Goal: Complete application form: Complete application form

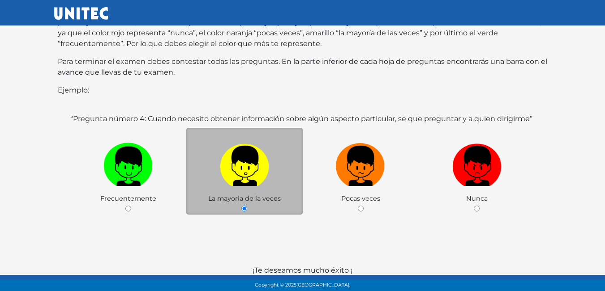
scroll to position [90, 0]
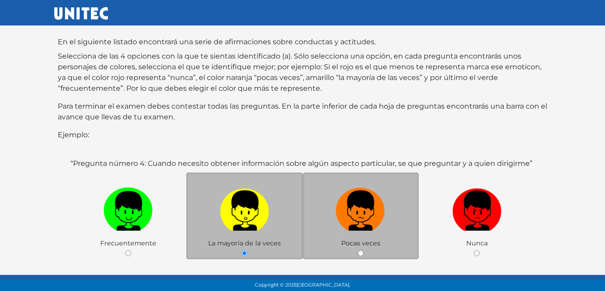
click at [363, 240] on div "Pocas veces" at bounding box center [361, 216] width 116 height 87
click at [360, 251] on input "radio" at bounding box center [361, 254] width 6 height 6
radio input "true"
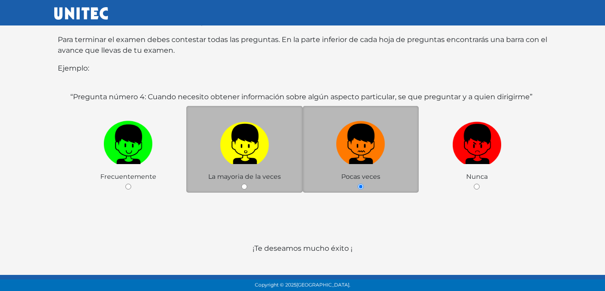
scroll to position [174, 0]
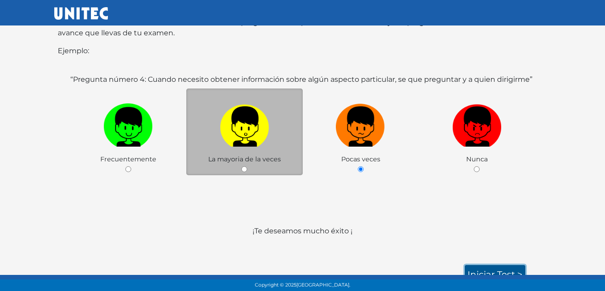
click at [483, 265] on link "Iniciar test >" at bounding box center [495, 274] width 60 height 19
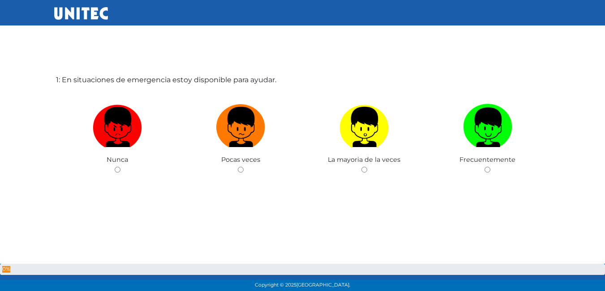
scroll to position [45, 0]
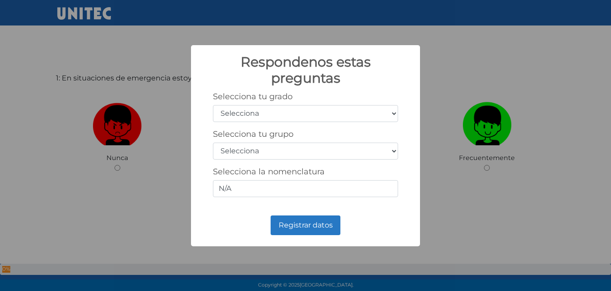
click at [384, 113] on select "Selecciona 1er grado 2do grado 3er grado 4to grado 5to grado 6to grado" at bounding box center [305, 113] width 185 height 17
select select "5"
click at [213, 105] on select "Selecciona 1er grado 2do grado 3er grado 4to grado 5to grado 6to grado" at bounding box center [305, 113] width 185 height 17
click at [322, 155] on select "Selecciona A B C D E F G H I J K L M N O P Q R S T U V W X Y Z" at bounding box center [305, 151] width 185 height 17
select select "c"
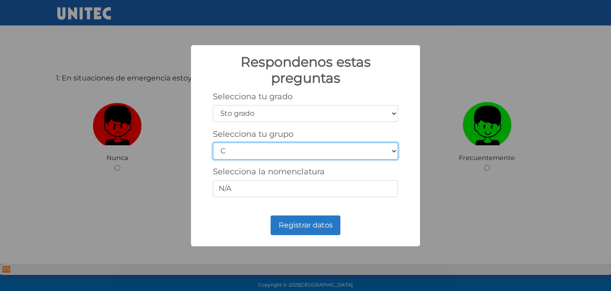
click at [213, 143] on select "Selecciona A B C D E F G H I J K L M N O P Q R S T U V W X Y Z" at bounding box center [305, 151] width 185 height 17
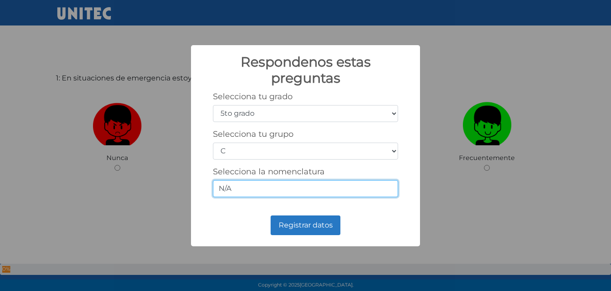
click at [312, 188] on input "N/A" at bounding box center [305, 188] width 185 height 17
type input "N"
type input "5-3"
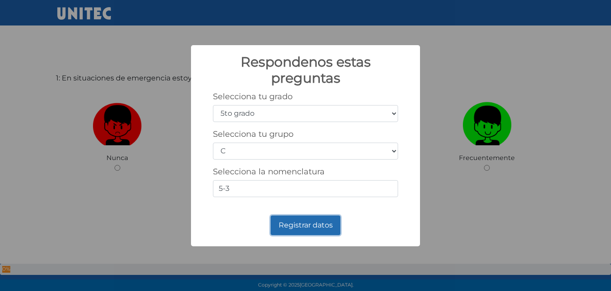
click at [316, 230] on button "Registrar datos" at bounding box center [306, 226] width 70 height 20
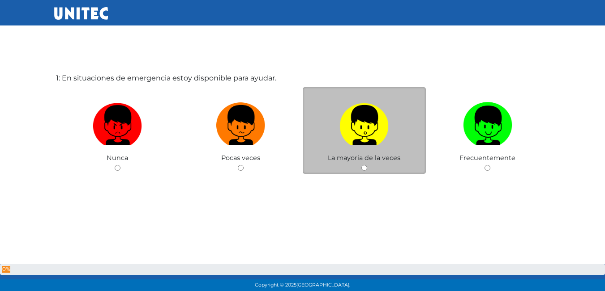
click at [363, 168] on input "radio" at bounding box center [364, 168] width 6 height 6
radio input "true"
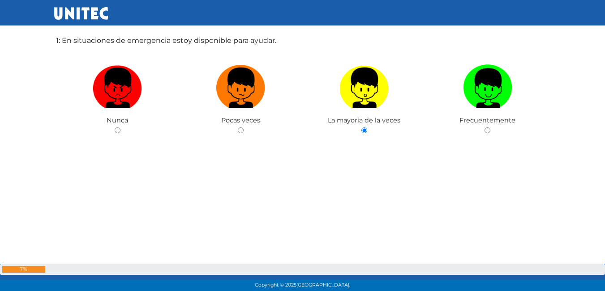
scroll to position [90, 0]
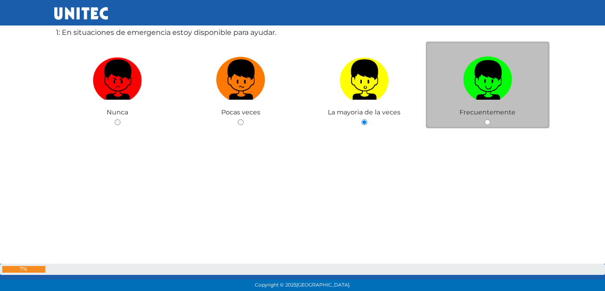
click at [486, 122] on input "radio" at bounding box center [487, 123] width 6 height 6
radio input "true"
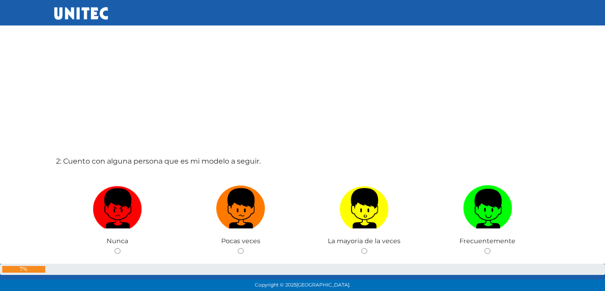
scroll to position [298, 0]
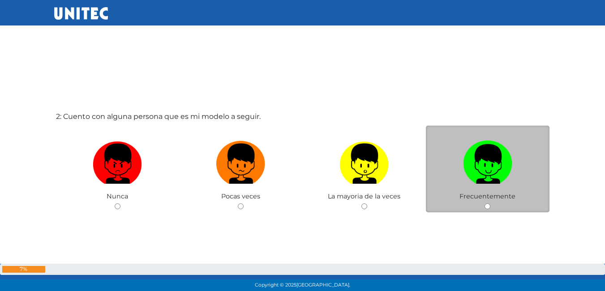
click at [485, 206] on input "radio" at bounding box center [487, 207] width 6 height 6
radio input "true"
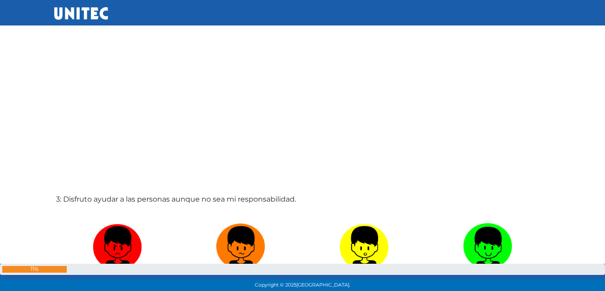
scroll to position [566, 0]
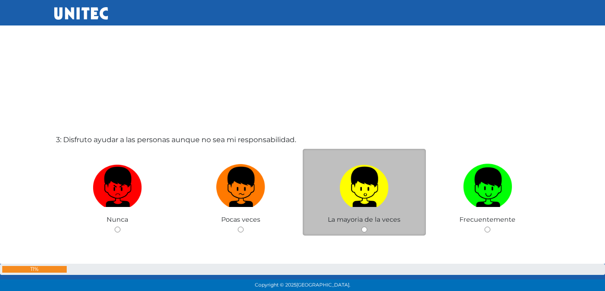
click at [367, 231] on input "radio" at bounding box center [364, 230] width 6 height 6
radio input "true"
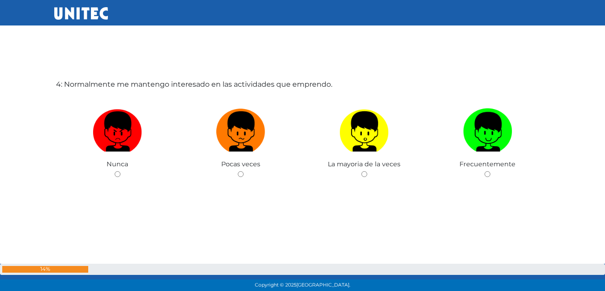
scroll to position [919, 0]
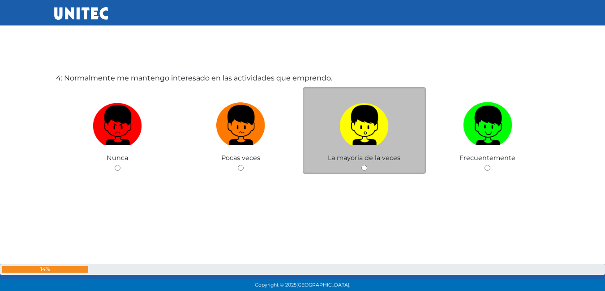
click at [365, 168] on input "radio" at bounding box center [364, 168] width 6 height 6
radio input "true"
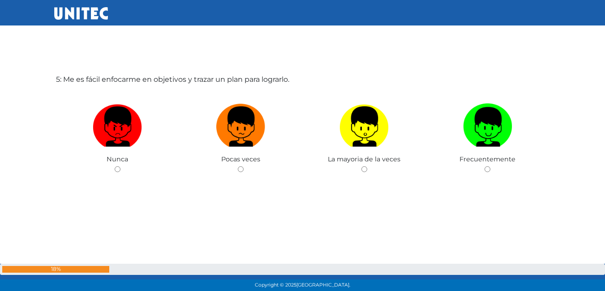
scroll to position [1210, 0]
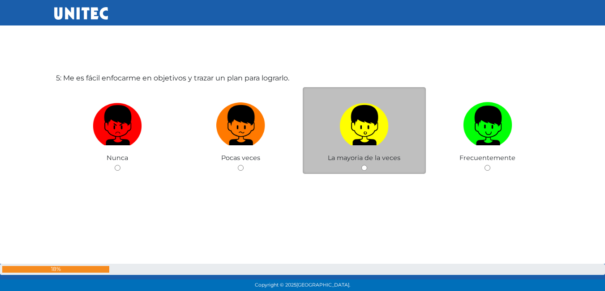
click at [367, 166] on div "La mayoria de la veces" at bounding box center [365, 130] width 124 height 87
click at [364, 168] on input "radio" at bounding box center [364, 168] width 6 height 6
radio input "true"
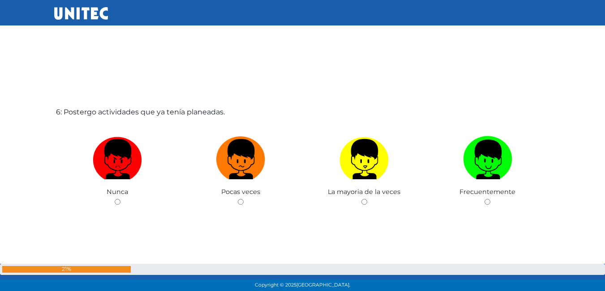
scroll to position [1481, 0]
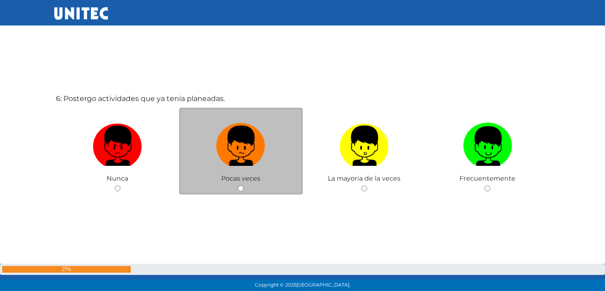
click at [238, 190] on input "radio" at bounding box center [241, 189] width 6 height 6
radio input "true"
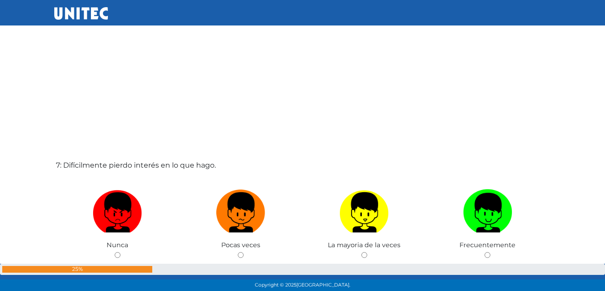
scroll to position [1751, 0]
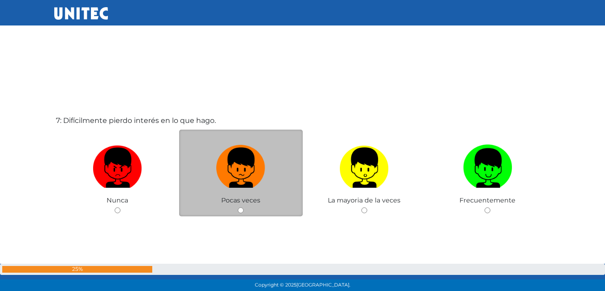
click at [241, 211] on input "radio" at bounding box center [241, 211] width 6 height 6
radio input "true"
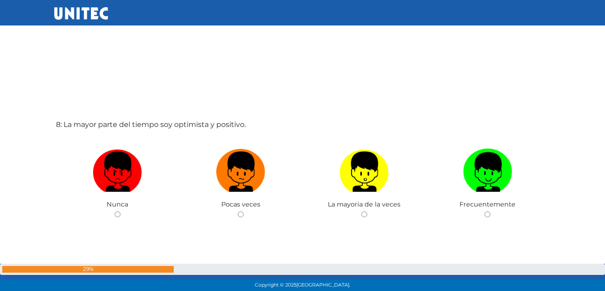
scroll to position [2085, 0]
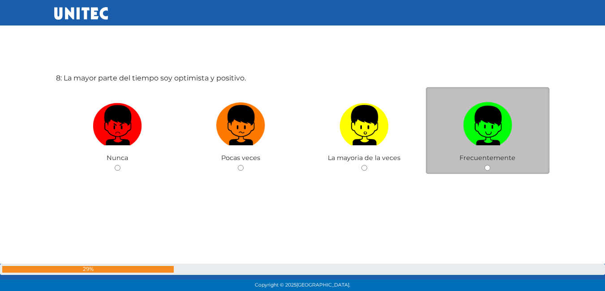
click at [485, 169] on input "radio" at bounding box center [487, 168] width 6 height 6
radio input "true"
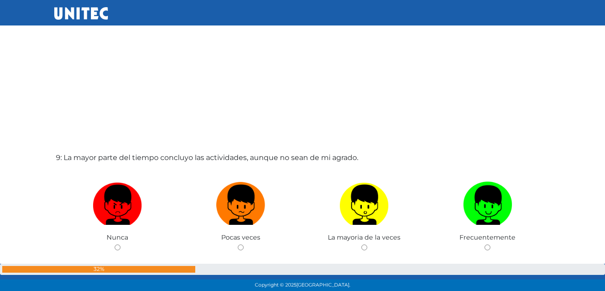
scroll to position [2354, 0]
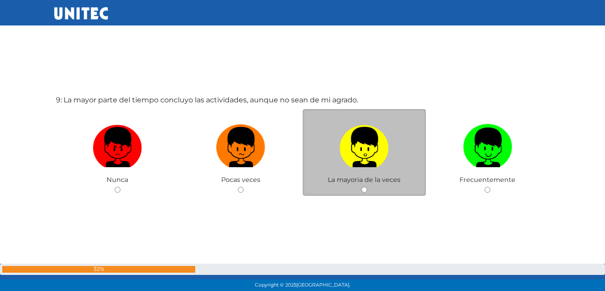
click at [362, 190] on input "radio" at bounding box center [364, 190] width 6 height 6
radio input "true"
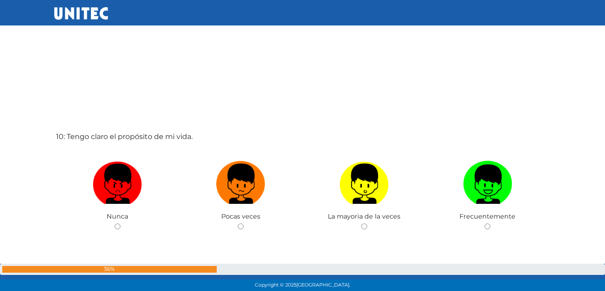
scroll to position [2624, 0]
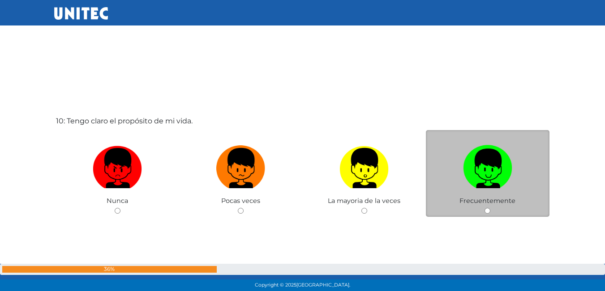
click at [487, 214] on input "radio" at bounding box center [487, 211] width 6 height 6
radio input "true"
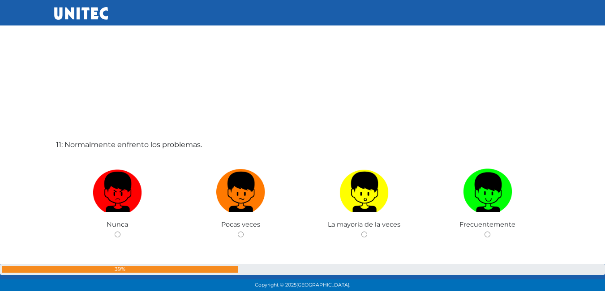
scroll to position [2919, 0]
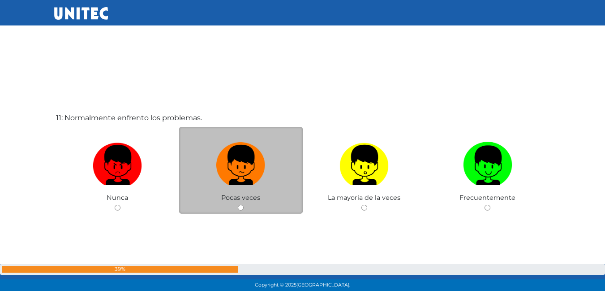
click at [241, 206] on input "radio" at bounding box center [241, 208] width 6 height 6
radio input "true"
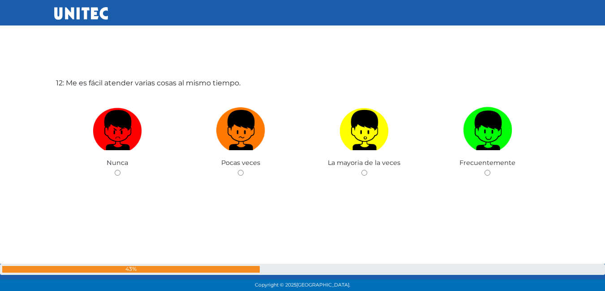
scroll to position [3250, 0]
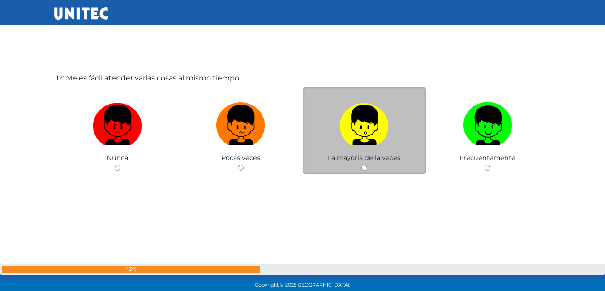
click at [364, 170] on input "radio" at bounding box center [364, 168] width 6 height 6
radio input "true"
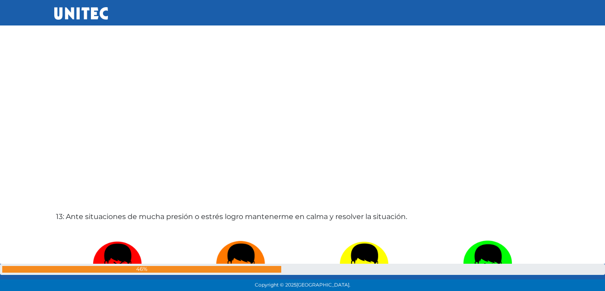
scroll to position [3468, 0]
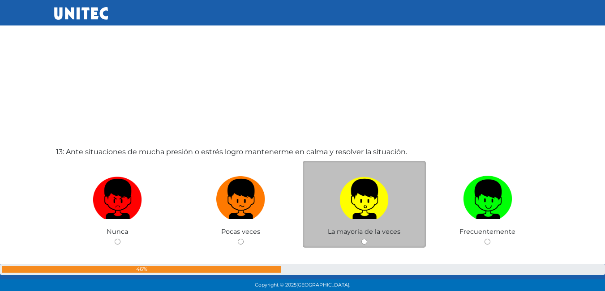
click at [363, 245] on div "La mayoria de la veces" at bounding box center [365, 204] width 124 height 87
click at [363, 239] on div "La mayoria de la veces" at bounding box center [365, 204] width 124 height 87
click at [365, 240] on input "radio" at bounding box center [364, 242] width 6 height 6
radio input "true"
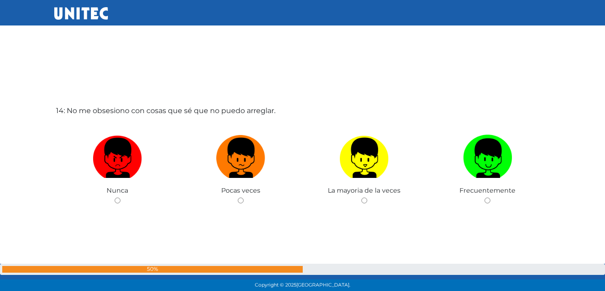
scroll to position [3810, 0]
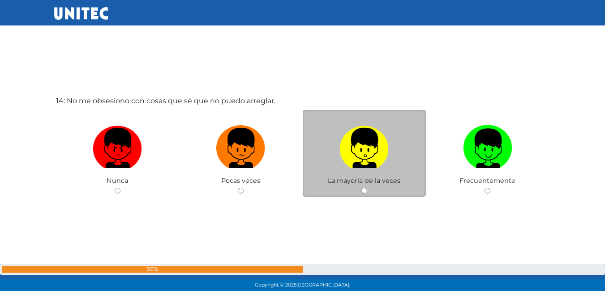
click at [362, 190] on input "radio" at bounding box center [364, 191] width 6 height 6
radio input "true"
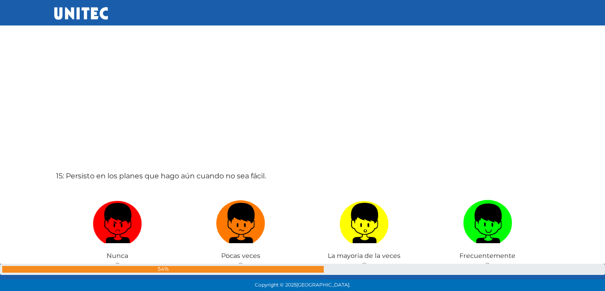
scroll to position [4071, 0]
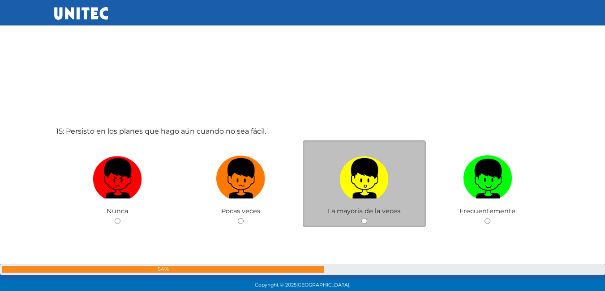
click at [362, 222] on input "radio" at bounding box center [364, 221] width 6 height 6
radio input "true"
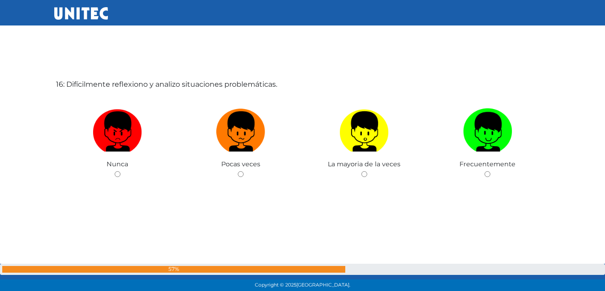
scroll to position [4416, 0]
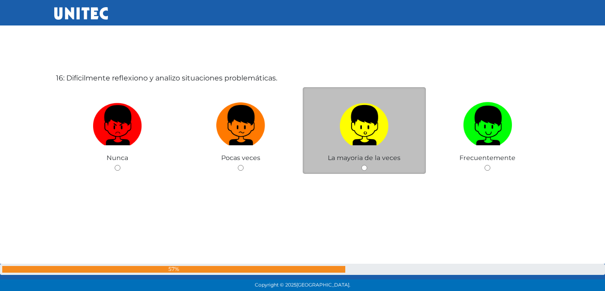
click at [362, 168] on input "radio" at bounding box center [364, 168] width 6 height 6
radio input "true"
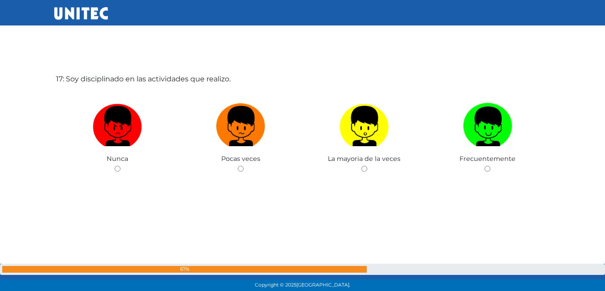
scroll to position [4707, 0]
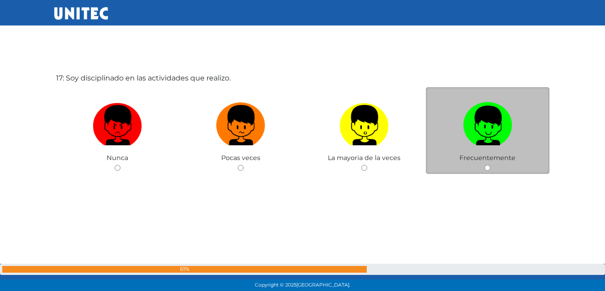
click at [489, 167] on input "radio" at bounding box center [487, 168] width 6 height 6
radio input "true"
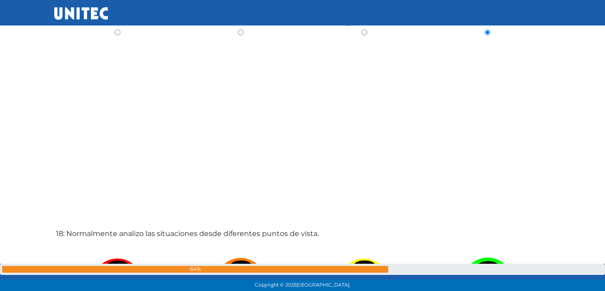
scroll to position [4933, 0]
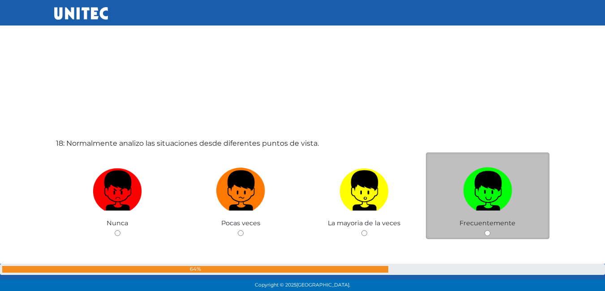
click at [488, 231] on input "radio" at bounding box center [487, 234] width 6 height 6
radio input "true"
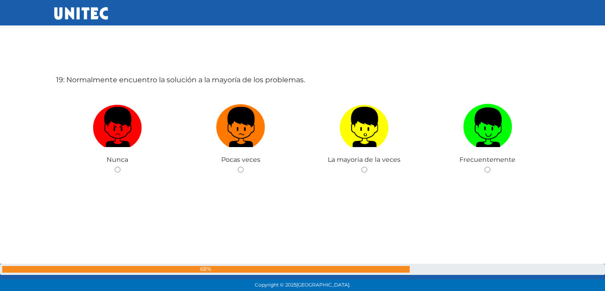
scroll to position [5290, 0]
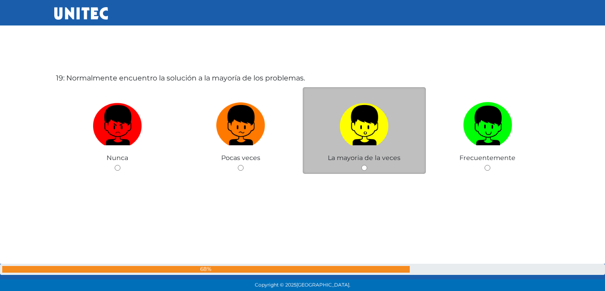
click at [362, 166] on input "radio" at bounding box center [364, 168] width 6 height 6
radio input "true"
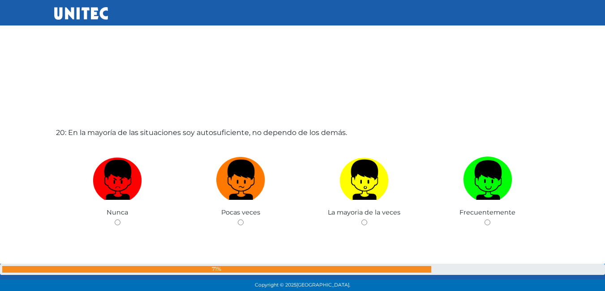
scroll to position [5560, 0]
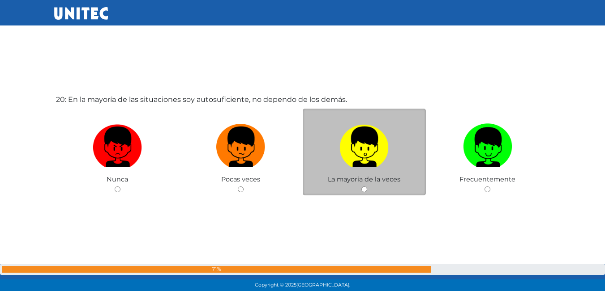
click at [364, 192] on input "radio" at bounding box center [364, 190] width 6 height 6
radio input "true"
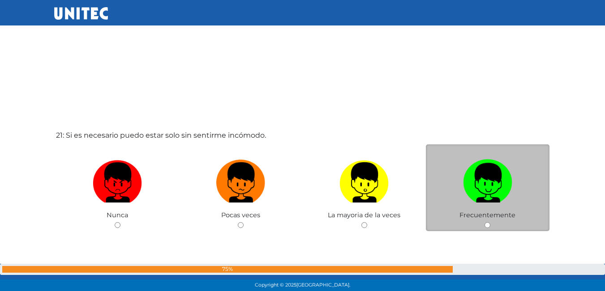
scroll to position [5875, 0]
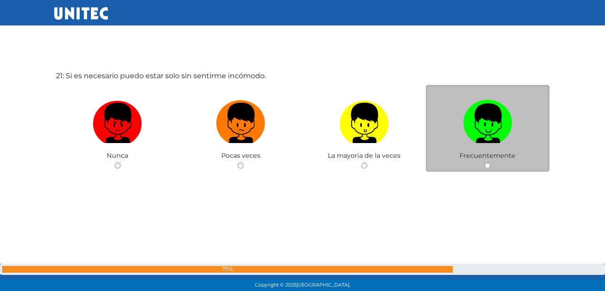
click at [488, 167] on input "radio" at bounding box center [487, 166] width 6 height 6
radio input "true"
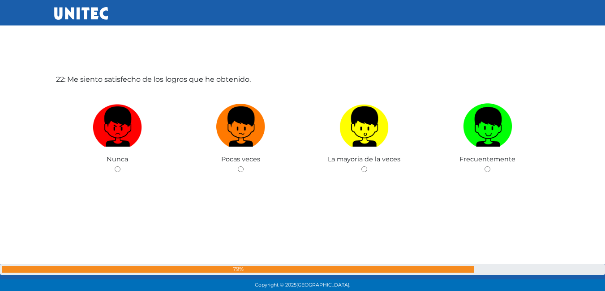
scroll to position [6164, 0]
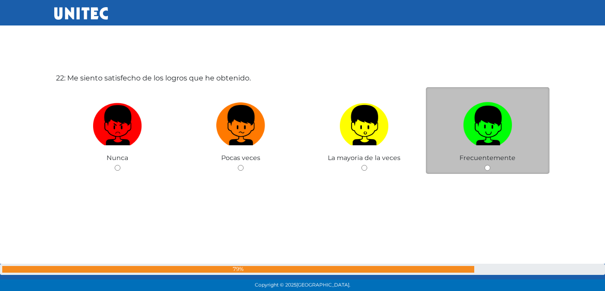
click at [492, 168] on div "Frecuentemente" at bounding box center [488, 130] width 124 height 87
click at [491, 167] on div "Frecuentemente" at bounding box center [488, 130] width 124 height 87
click at [486, 170] on input "radio" at bounding box center [487, 168] width 6 height 6
radio input "true"
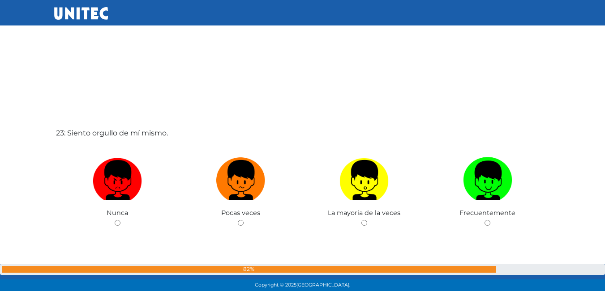
scroll to position [6416, 0]
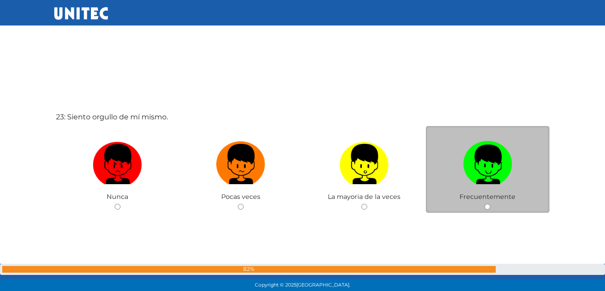
click at [487, 208] on input "radio" at bounding box center [487, 207] width 6 height 6
radio input "true"
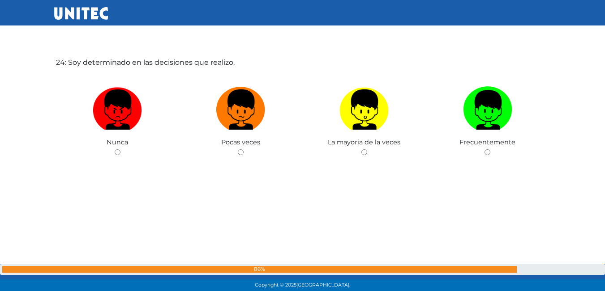
scroll to position [6747, 0]
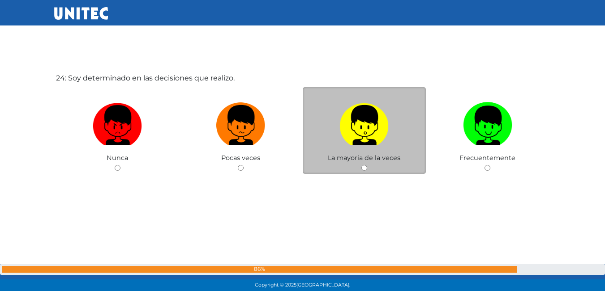
click at [363, 171] on div "La mayoria de la veces" at bounding box center [365, 130] width 124 height 87
click at [364, 171] on input "radio" at bounding box center [364, 168] width 6 height 6
radio input "true"
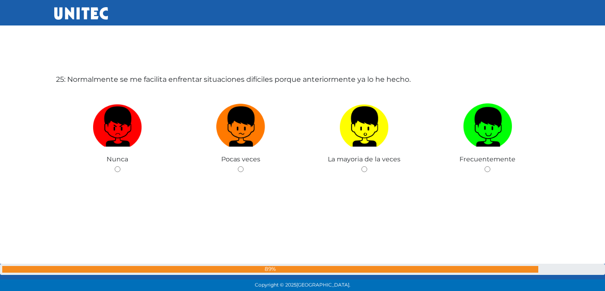
scroll to position [7038, 0]
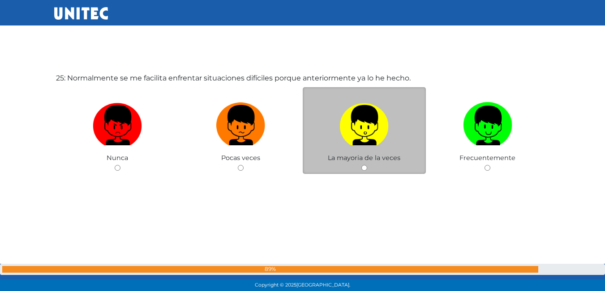
click at [363, 164] on div "La mayoria de la veces" at bounding box center [365, 130] width 124 height 87
click at [365, 168] on input "radio" at bounding box center [364, 168] width 6 height 6
radio input "true"
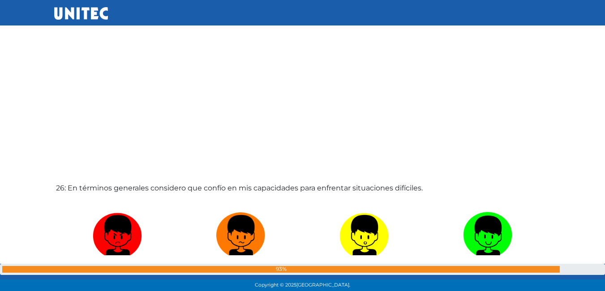
scroll to position [7263, 0]
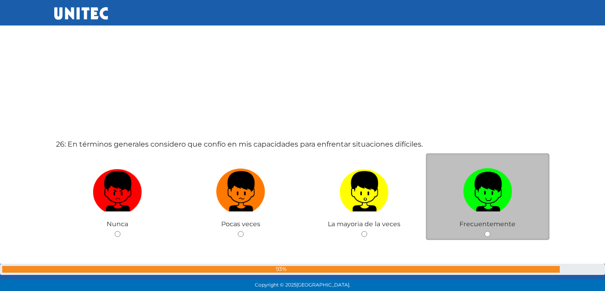
click at [489, 233] on input "radio" at bounding box center [487, 234] width 6 height 6
radio input "true"
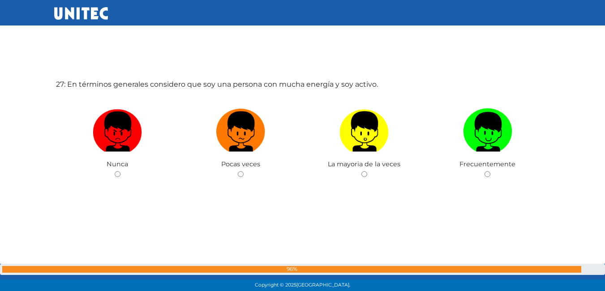
scroll to position [7621, 0]
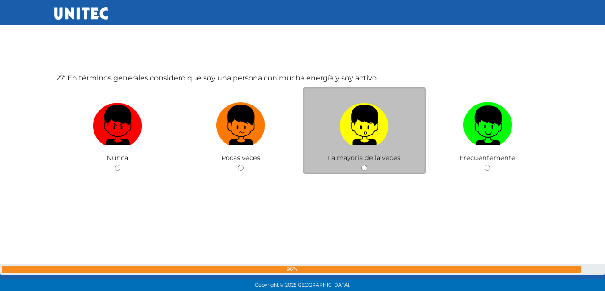
click at [364, 168] on input "radio" at bounding box center [364, 168] width 6 height 6
radio input "true"
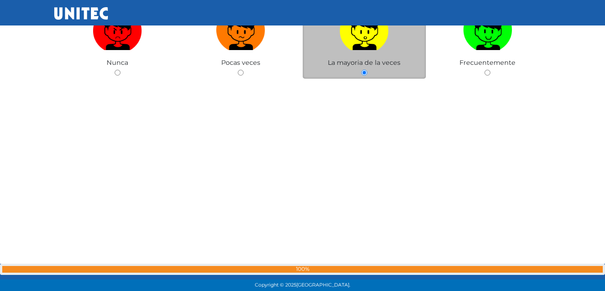
scroll to position [7890, 0]
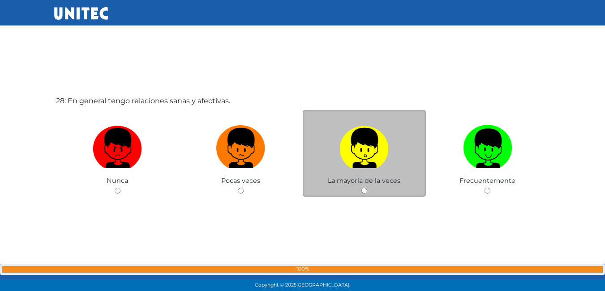
click at [366, 190] on input "radio" at bounding box center [364, 191] width 6 height 6
radio input "true"
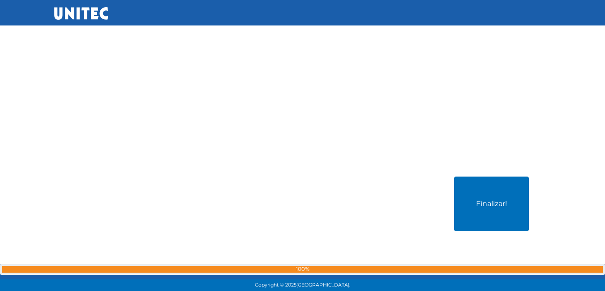
scroll to position [8114, 0]
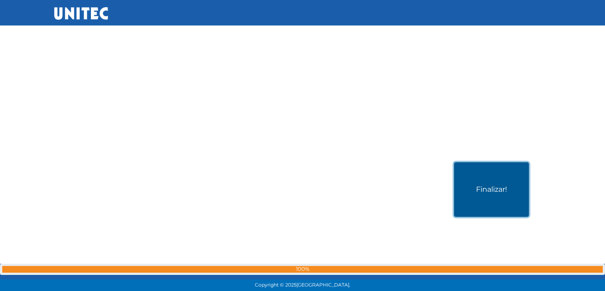
click at [477, 171] on button "Finalizar!" at bounding box center [491, 189] width 75 height 55
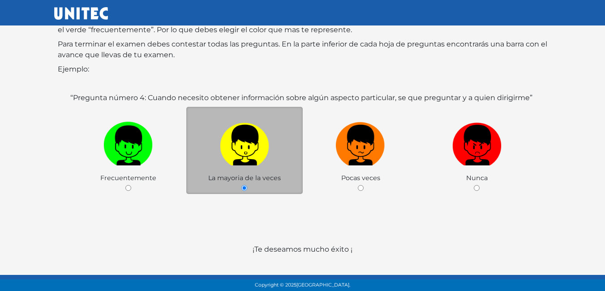
scroll to position [89, 0]
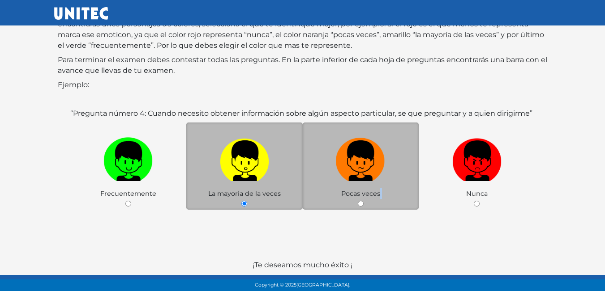
click at [366, 208] on div "Pocas veces" at bounding box center [361, 166] width 116 height 87
click at [357, 205] on div "Pocas veces" at bounding box center [361, 166] width 116 height 87
click at [361, 203] on input "radio" at bounding box center [361, 204] width 6 height 6
radio input "true"
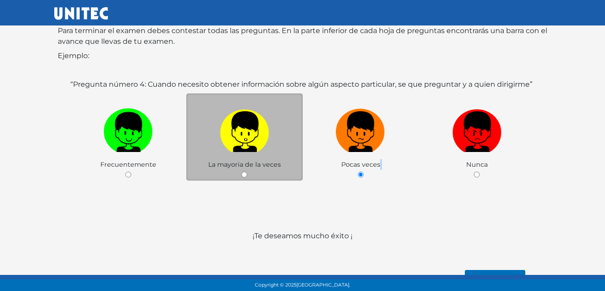
scroll to position [133, 0]
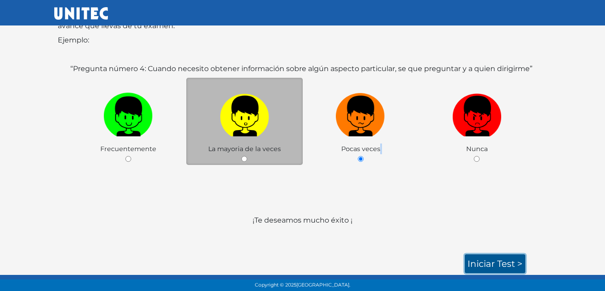
click at [487, 262] on link "Iniciar test >" at bounding box center [495, 264] width 60 height 19
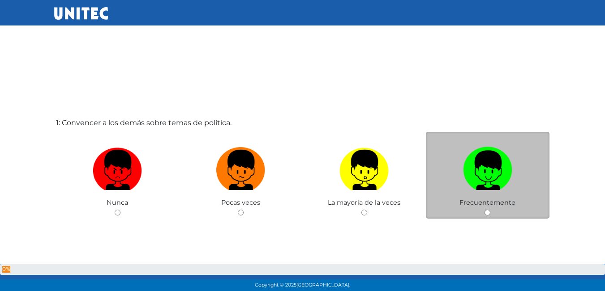
scroll to position [3, 0]
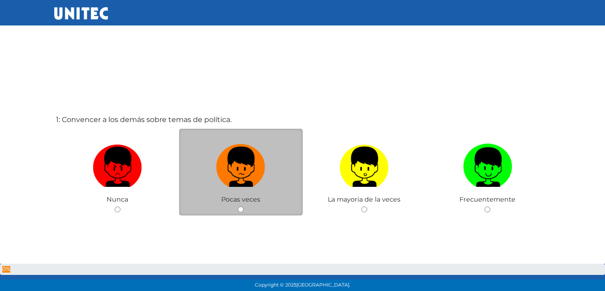
click at [238, 209] on input "radio" at bounding box center [241, 210] width 6 height 6
radio input "true"
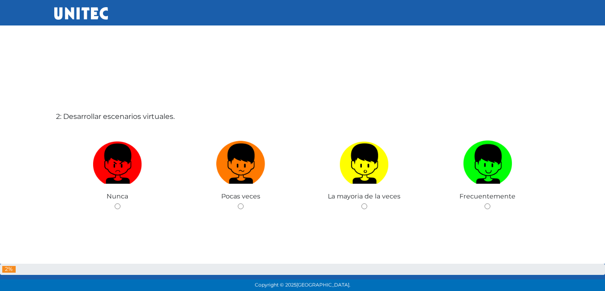
scroll to position [309, 0]
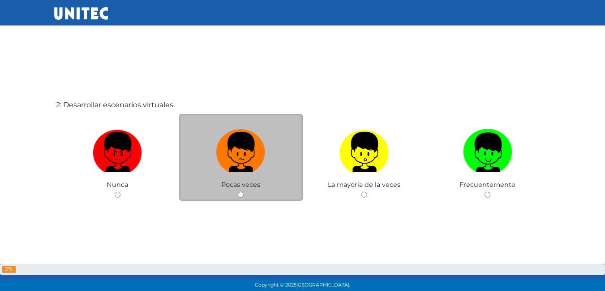
click at [241, 196] on input "radio" at bounding box center [241, 195] width 6 height 6
radio input "true"
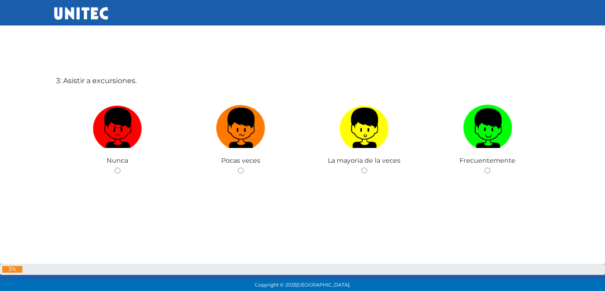
scroll to position [628, 0]
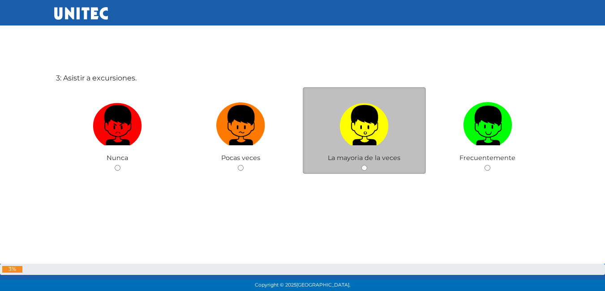
click at [363, 167] on input "radio" at bounding box center [364, 168] width 6 height 6
radio input "true"
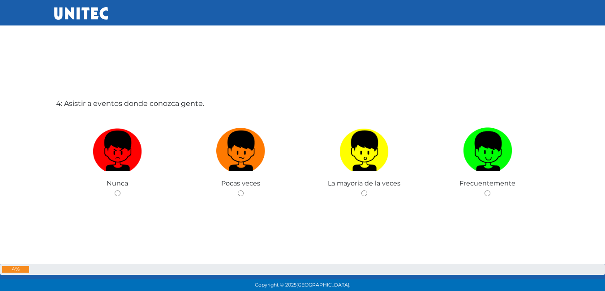
scroll to position [897, 0]
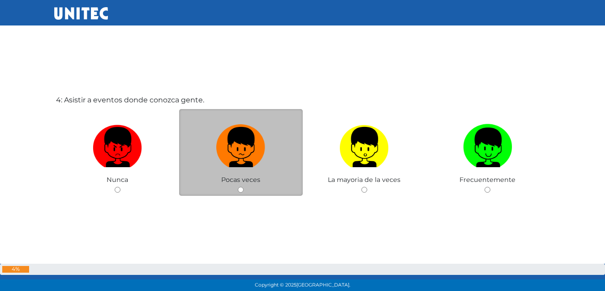
click at [244, 188] on div "Pocas veces" at bounding box center [241, 152] width 124 height 87
click at [240, 190] on input "radio" at bounding box center [241, 190] width 6 height 6
radio input "true"
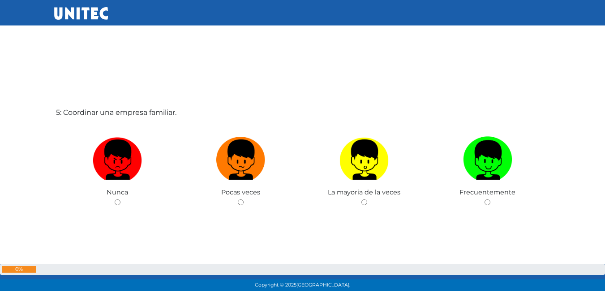
scroll to position [1210, 0]
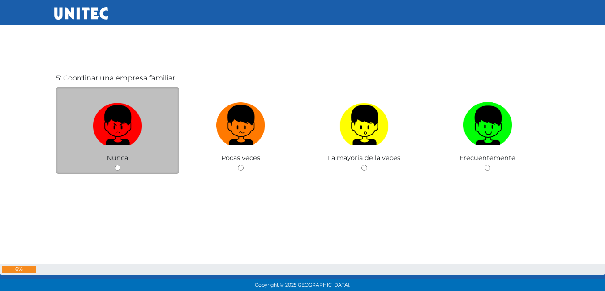
click at [118, 168] on input "radio" at bounding box center [118, 168] width 6 height 6
radio input "true"
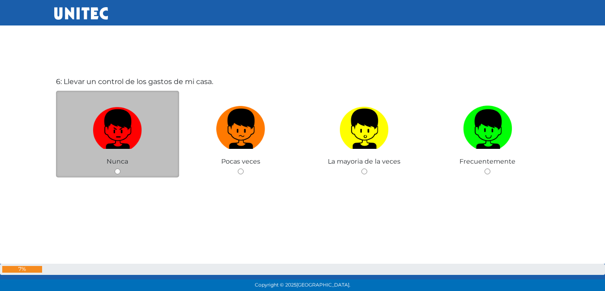
scroll to position [1502, 0]
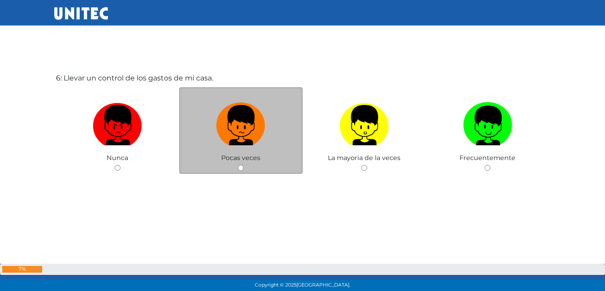
click at [239, 169] on input "radio" at bounding box center [241, 168] width 6 height 6
radio input "true"
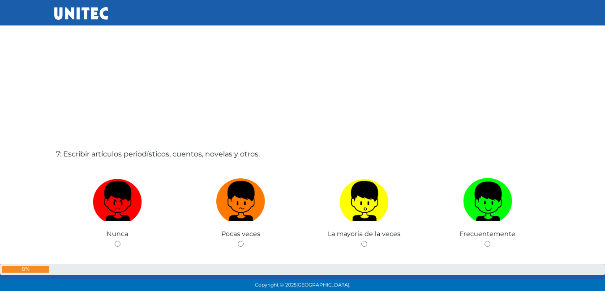
scroll to position [1726, 0]
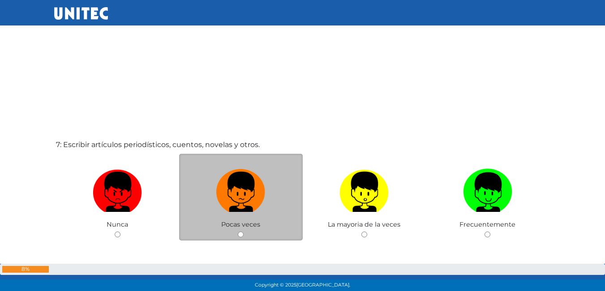
click at [239, 236] on input "radio" at bounding box center [241, 235] width 6 height 6
radio input "true"
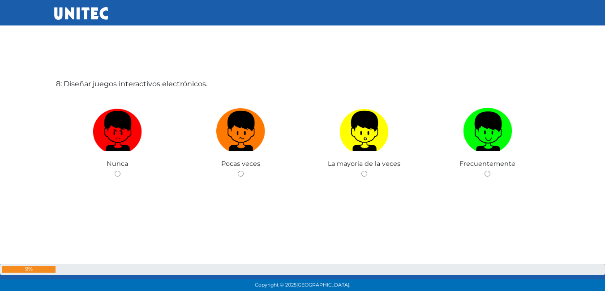
scroll to position [2085, 0]
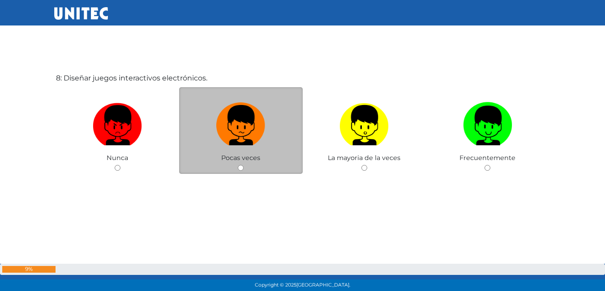
click at [240, 167] on input "radio" at bounding box center [241, 168] width 6 height 6
radio input "true"
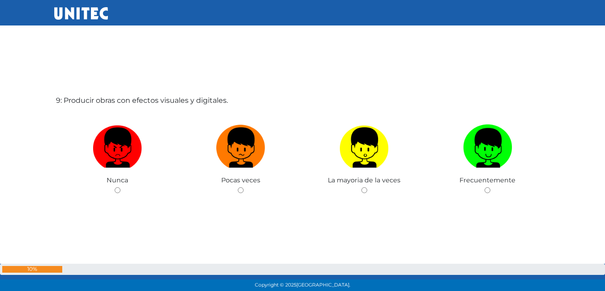
scroll to position [2376, 0]
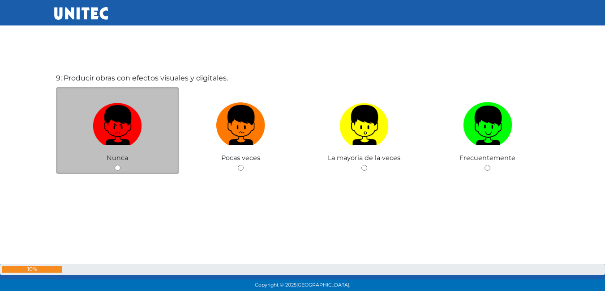
click at [115, 167] on input "radio" at bounding box center [118, 168] width 6 height 6
radio input "true"
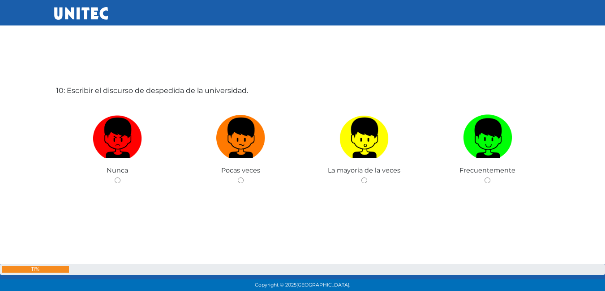
scroll to position [2679, 0]
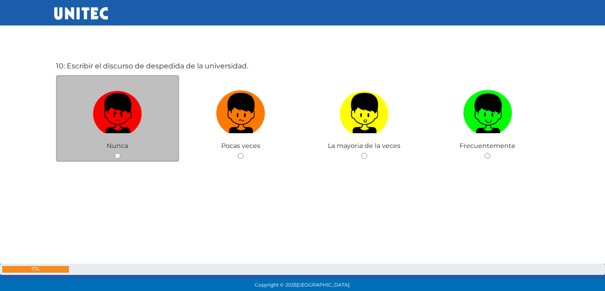
click at [116, 154] on input "radio" at bounding box center [118, 156] width 6 height 6
radio input "true"
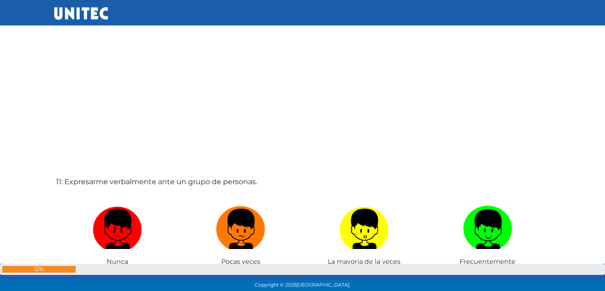
scroll to position [2905, 0]
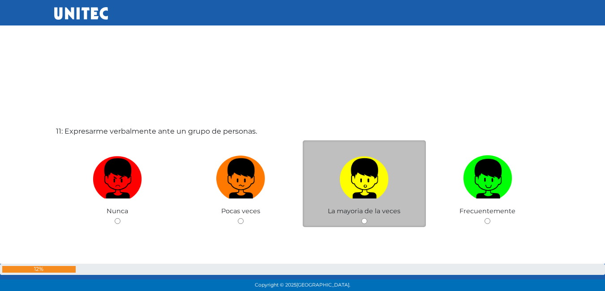
click at [365, 224] on input "radio" at bounding box center [364, 221] width 6 height 6
radio input "true"
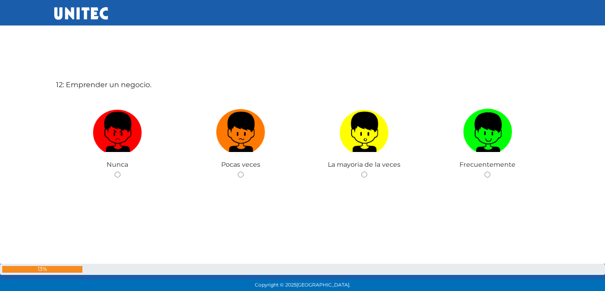
scroll to position [3250, 0]
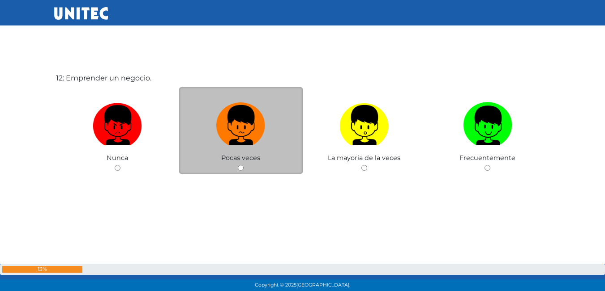
click at [241, 168] on input "radio" at bounding box center [241, 168] width 6 height 6
radio input "true"
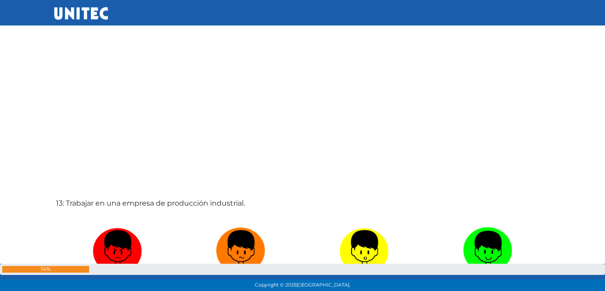
scroll to position [3476, 0]
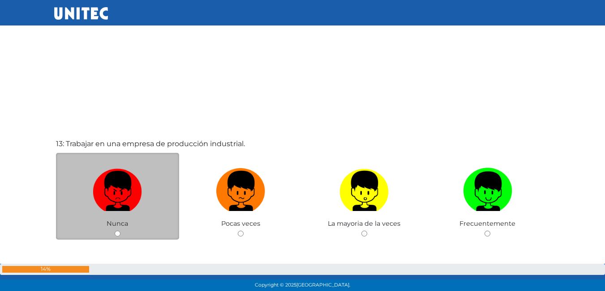
click at [113, 232] on div "Nunca" at bounding box center [118, 196] width 124 height 87
click at [115, 234] on input "radio" at bounding box center [118, 234] width 6 height 6
radio input "true"
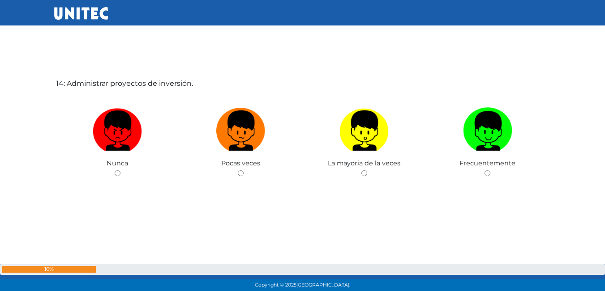
scroll to position [3833, 0]
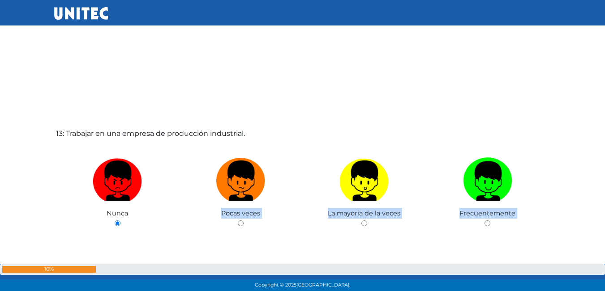
scroll to position [3502, 0]
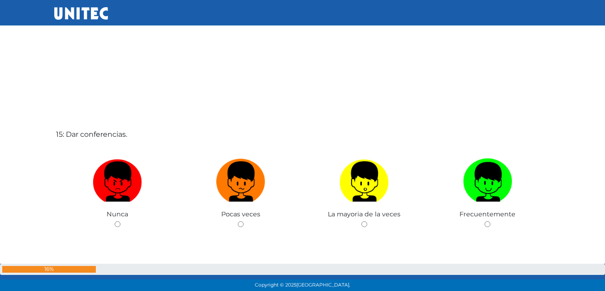
scroll to position [4084, 0]
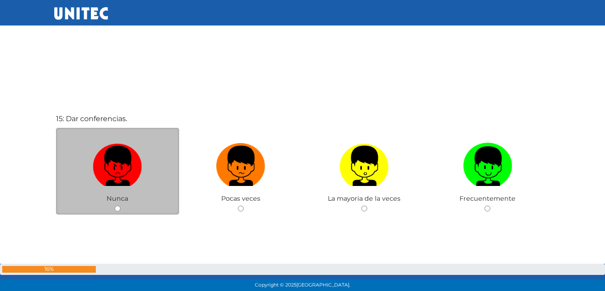
click at [115, 209] on input "radio" at bounding box center [118, 209] width 6 height 6
radio input "true"
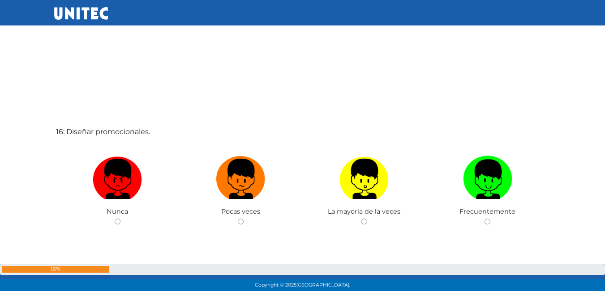
scroll to position [4379, 0]
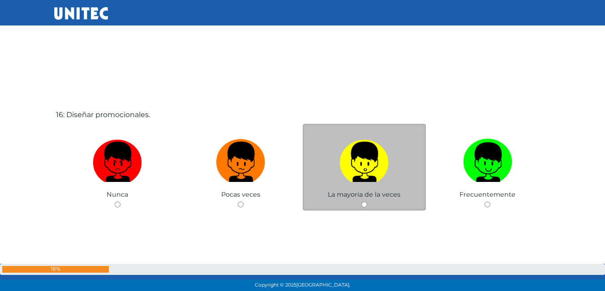
click at [363, 207] on input "radio" at bounding box center [364, 205] width 6 height 6
radio input "true"
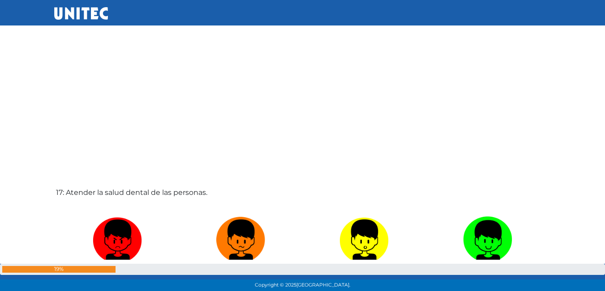
scroll to position [4637, 0]
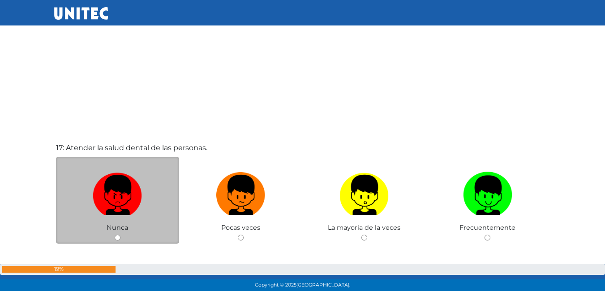
click at [119, 236] on input "radio" at bounding box center [118, 238] width 6 height 6
radio input "true"
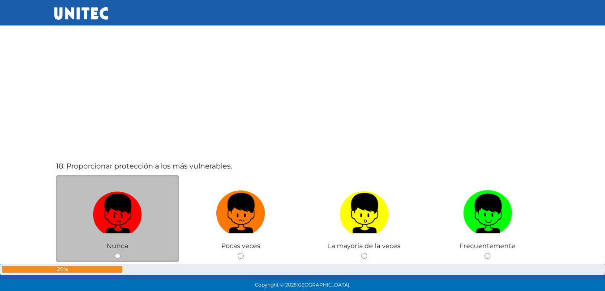
scroll to position [4933, 0]
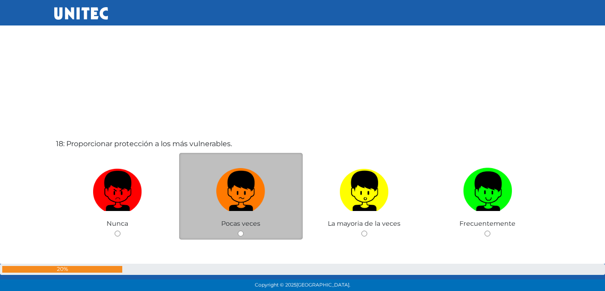
click at [242, 233] on input "radio" at bounding box center [241, 234] width 6 height 6
radio input "true"
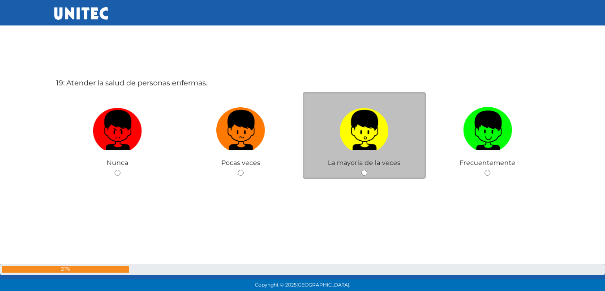
scroll to position [5290, 0]
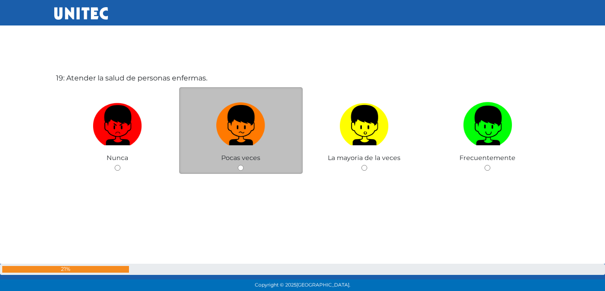
click at [239, 170] on input "radio" at bounding box center [241, 168] width 6 height 6
radio input "true"
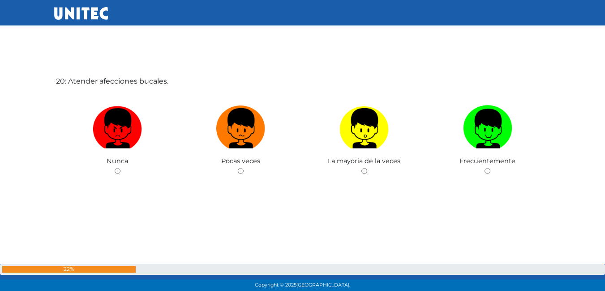
scroll to position [5581, 0]
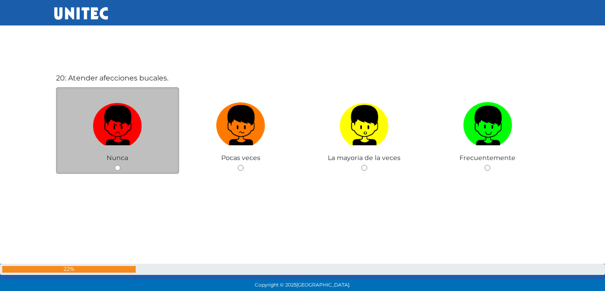
click at [117, 171] on input "radio" at bounding box center [118, 168] width 6 height 6
radio input "true"
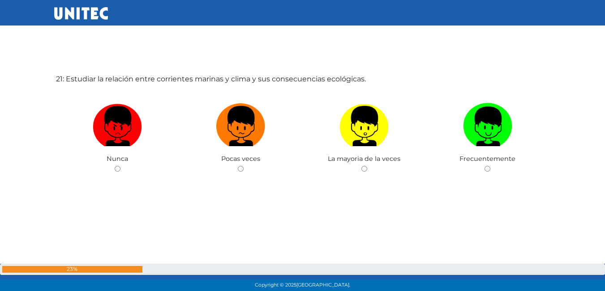
scroll to position [5873, 0]
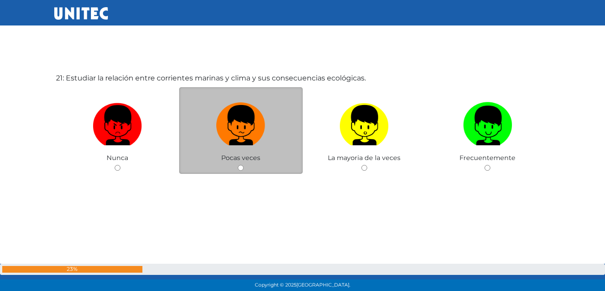
click at [242, 167] on input "radio" at bounding box center [241, 168] width 6 height 6
radio input "true"
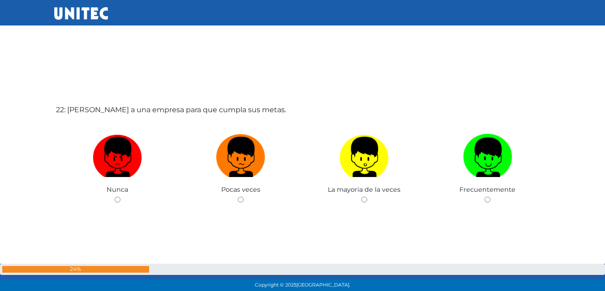
scroll to position [6143, 0]
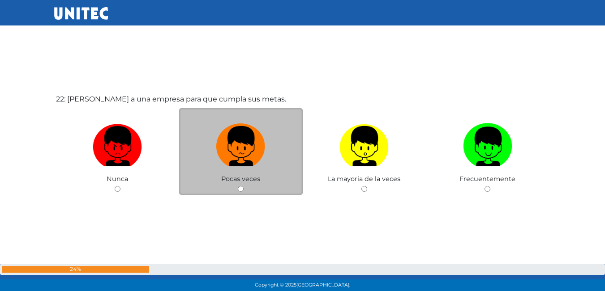
click at [239, 188] on input "radio" at bounding box center [241, 189] width 6 height 6
radio input "true"
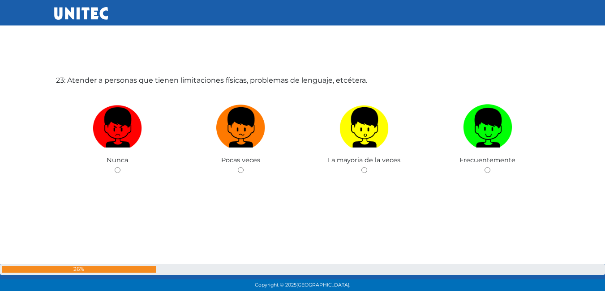
scroll to position [6455, 0]
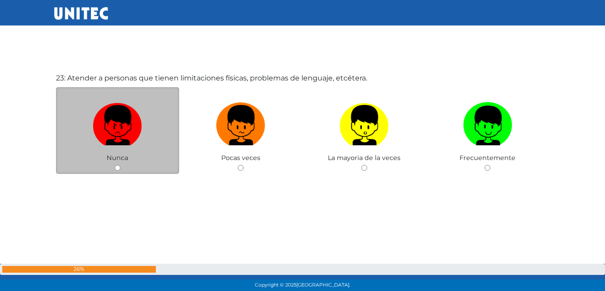
click at [122, 169] on div "Nunca" at bounding box center [118, 130] width 124 height 87
click at [115, 169] on input "radio" at bounding box center [118, 168] width 6 height 6
radio input "true"
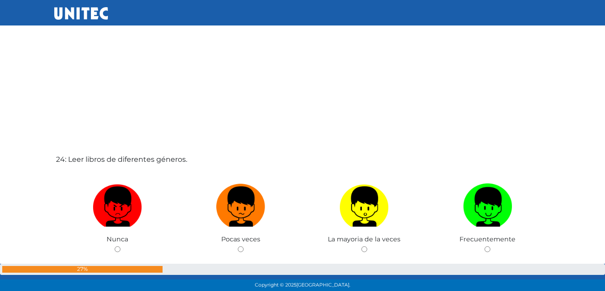
scroll to position [6681, 0]
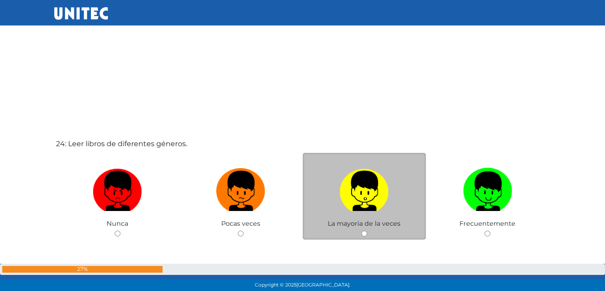
click at [362, 234] on input "radio" at bounding box center [364, 234] width 6 height 6
radio input "true"
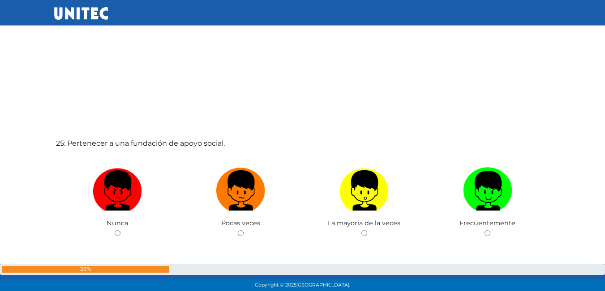
scroll to position [6974, 0]
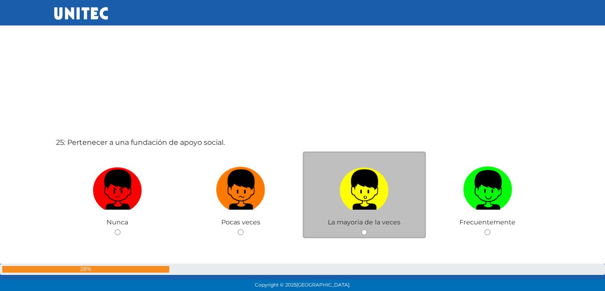
click at [365, 233] on input "radio" at bounding box center [364, 233] width 6 height 6
radio input "true"
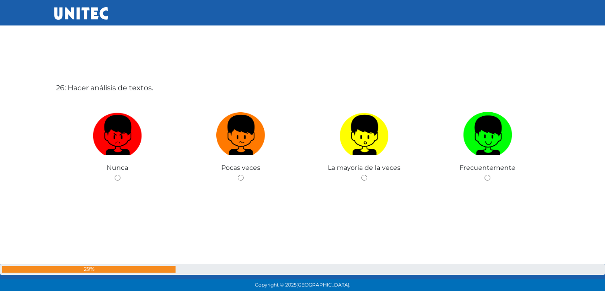
scroll to position [7330, 0]
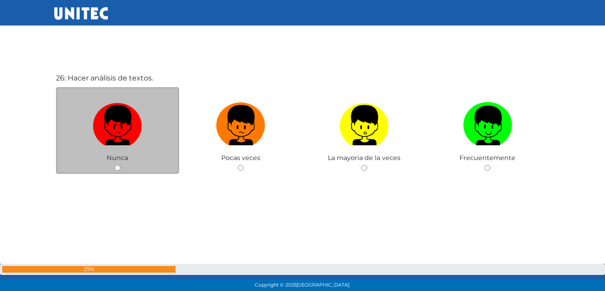
click at [117, 169] on input "radio" at bounding box center [118, 168] width 6 height 6
radio input "true"
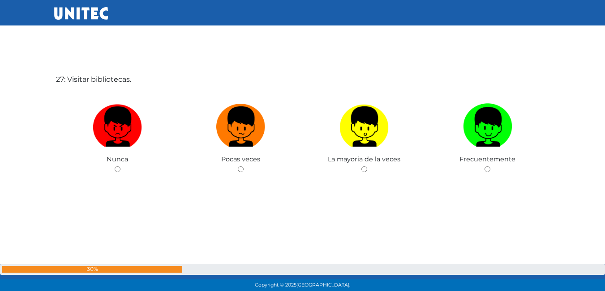
scroll to position [7621, 0]
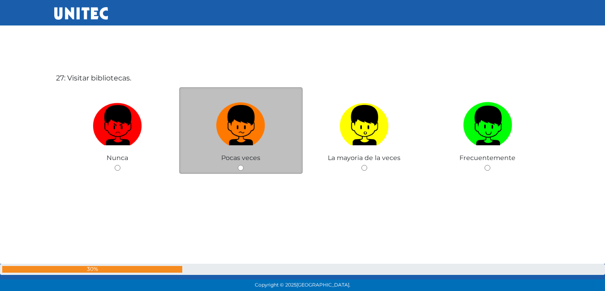
click at [241, 168] on input "radio" at bounding box center [241, 168] width 6 height 6
radio input "true"
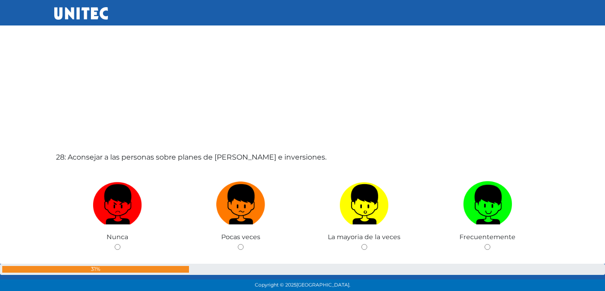
scroll to position [7847, 0]
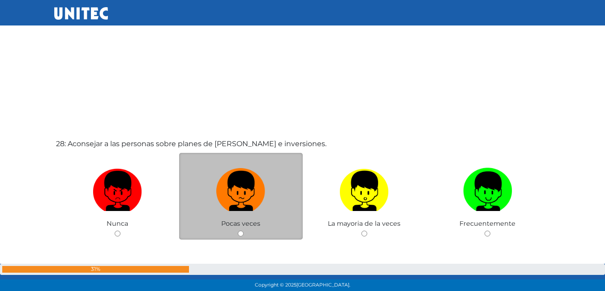
click at [237, 233] on div "Pocas veces" at bounding box center [241, 196] width 124 height 87
click at [241, 233] on input "radio" at bounding box center [241, 234] width 6 height 6
radio input "true"
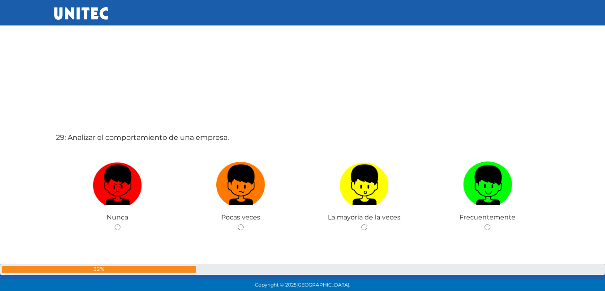
scroll to position [8160, 0]
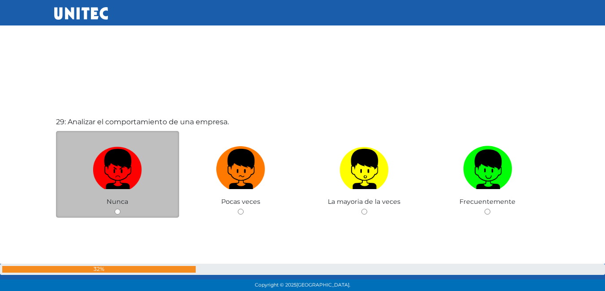
click at [115, 210] on input "radio" at bounding box center [118, 212] width 6 height 6
radio input "true"
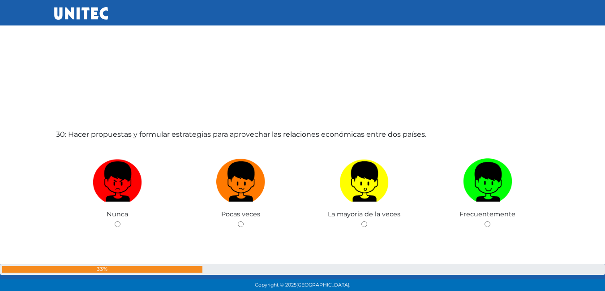
scroll to position [8455, 0]
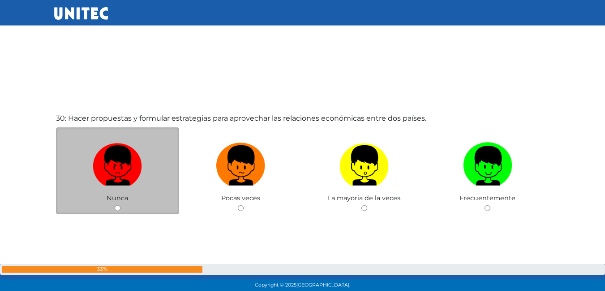
click at [118, 211] on input "radio" at bounding box center [118, 208] width 6 height 6
radio input "true"
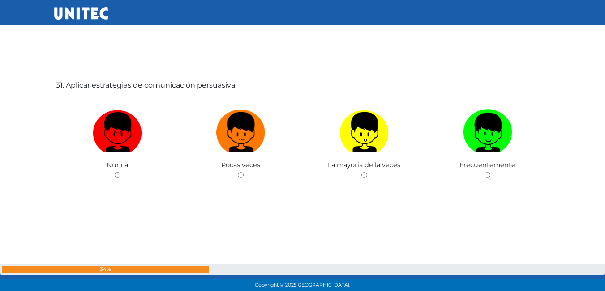
scroll to position [8787, 0]
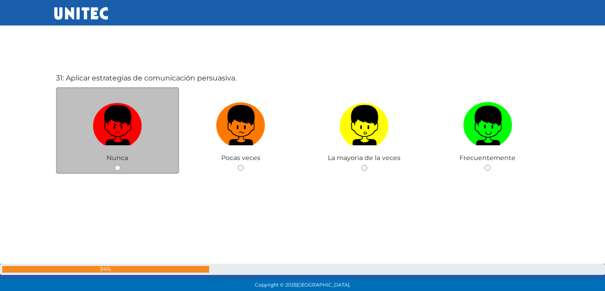
click at [120, 170] on input "radio" at bounding box center [118, 168] width 6 height 6
radio input "true"
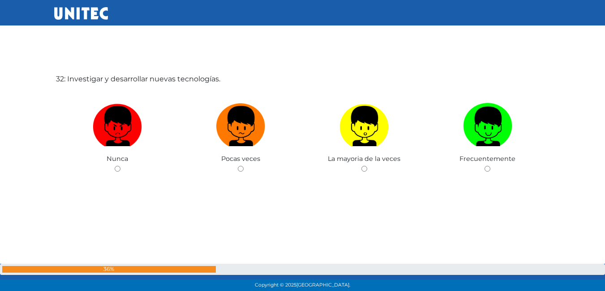
scroll to position [9078, 0]
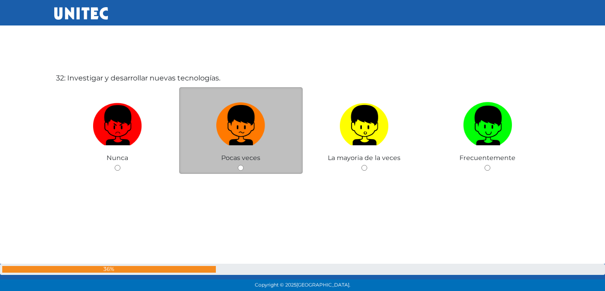
click at [242, 166] on input "radio" at bounding box center [241, 168] width 6 height 6
radio input "true"
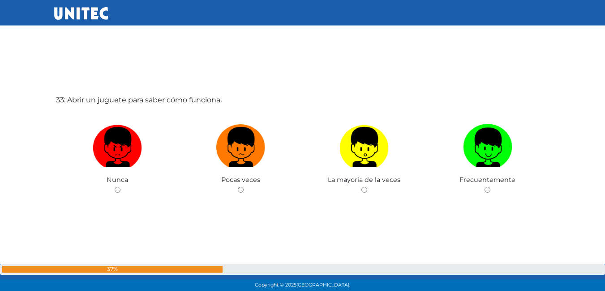
scroll to position [9369, 0]
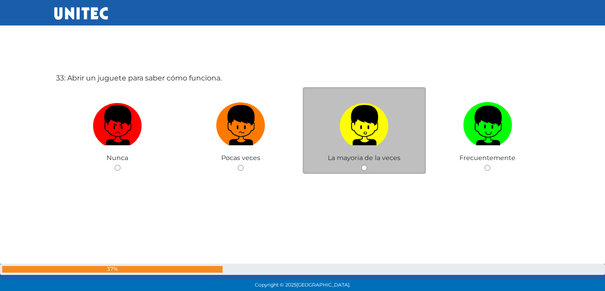
click at [363, 168] on input "radio" at bounding box center [364, 168] width 6 height 6
radio input "true"
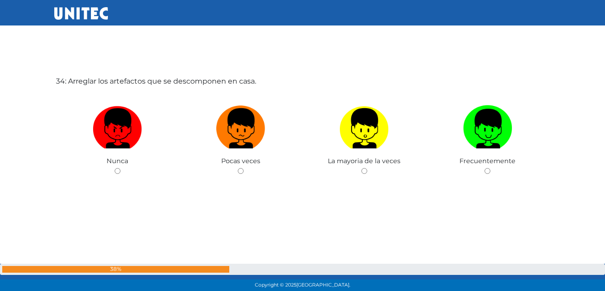
scroll to position [9661, 0]
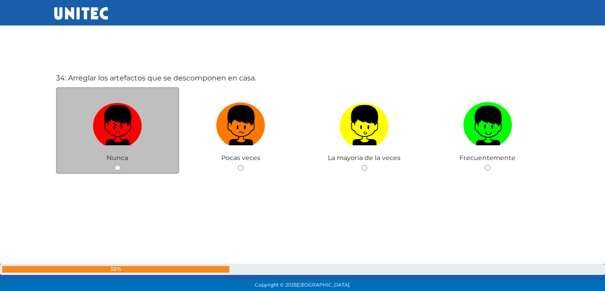
click at [115, 167] on input "radio" at bounding box center [118, 168] width 6 height 6
radio input "true"
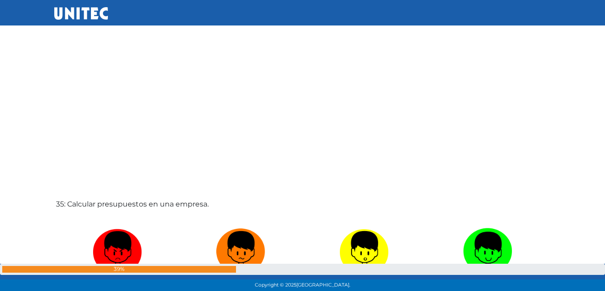
scroll to position [9885, 0]
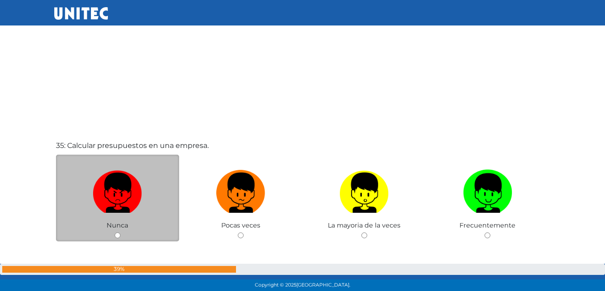
click at [118, 234] on input "radio" at bounding box center [118, 236] width 6 height 6
radio input "true"
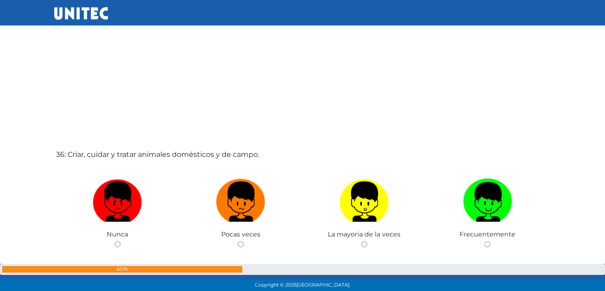
scroll to position [10183, 0]
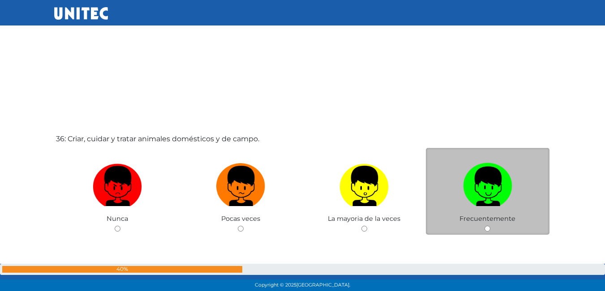
click at [486, 231] on input "radio" at bounding box center [487, 229] width 6 height 6
radio input "true"
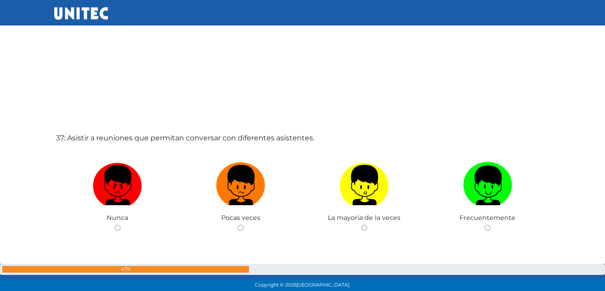
scroll to position [10535, 0]
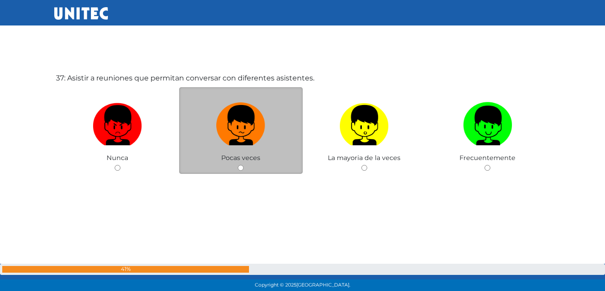
click at [238, 165] on div "Pocas veces" at bounding box center [241, 130] width 124 height 87
click at [242, 167] on input "radio" at bounding box center [241, 168] width 6 height 6
radio input "true"
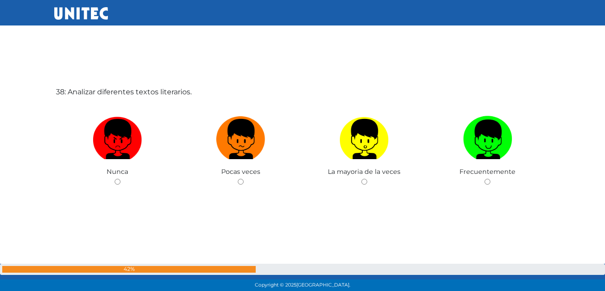
scroll to position [10831, 0]
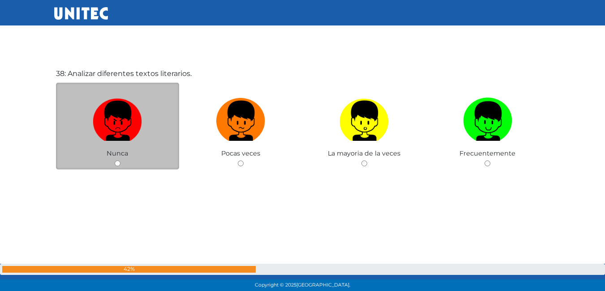
click at [131, 168] on div "Nunca" at bounding box center [118, 126] width 124 height 87
click at [120, 162] on input "radio" at bounding box center [118, 164] width 6 height 6
radio input "true"
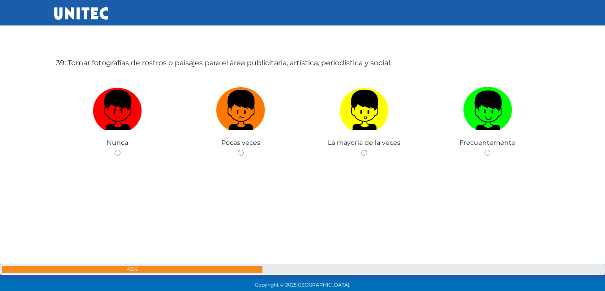
scroll to position [11088, 0]
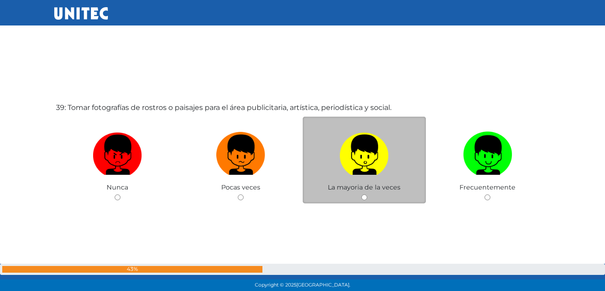
click at [362, 195] on input "radio" at bounding box center [364, 198] width 6 height 6
radio input "true"
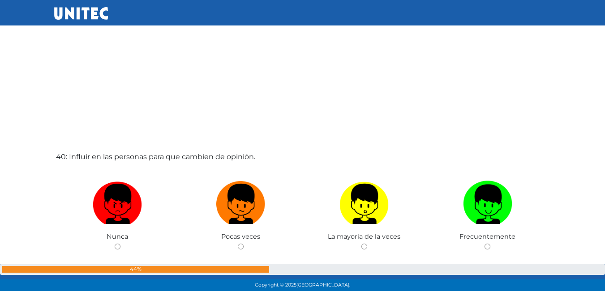
scroll to position [11345, 0]
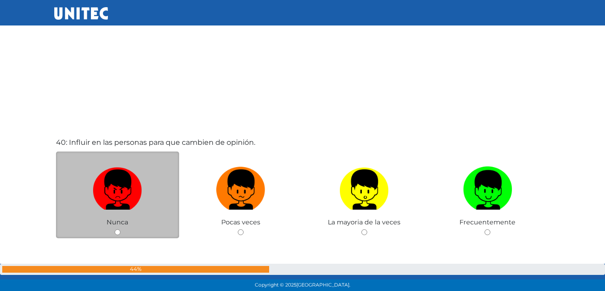
click at [119, 232] on input "radio" at bounding box center [118, 233] width 6 height 6
radio input "true"
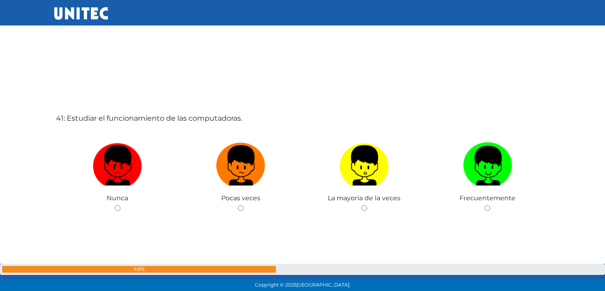
scroll to position [11730, 0]
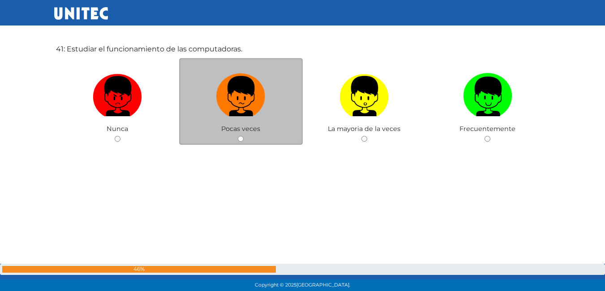
click at [239, 140] on input "radio" at bounding box center [241, 139] width 6 height 6
radio input "true"
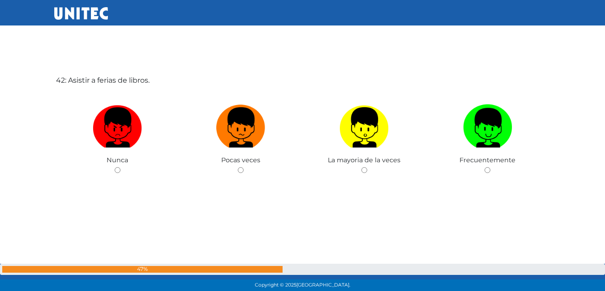
scroll to position [11998, 0]
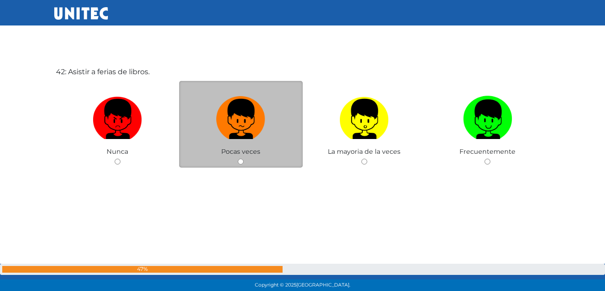
click at [243, 162] on input "radio" at bounding box center [241, 162] width 6 height 6
radio input "true"
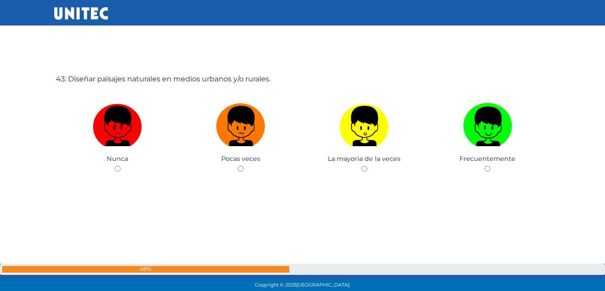
scroll to position [12283, 0]
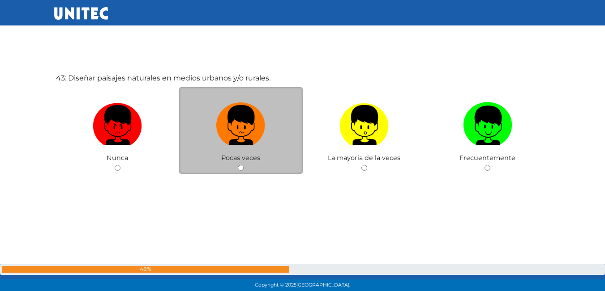
click at [241, 168] on input "radio" at bounding box center [241, 168] width 6 height 6
radio input "true"
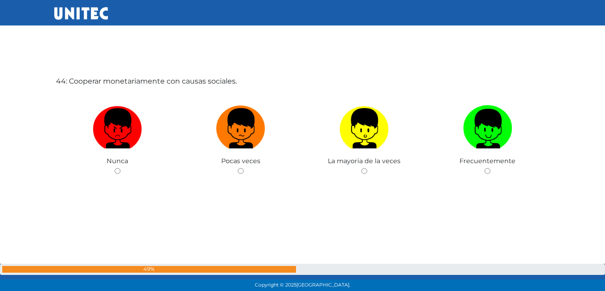
scroll to position [12575, 0]
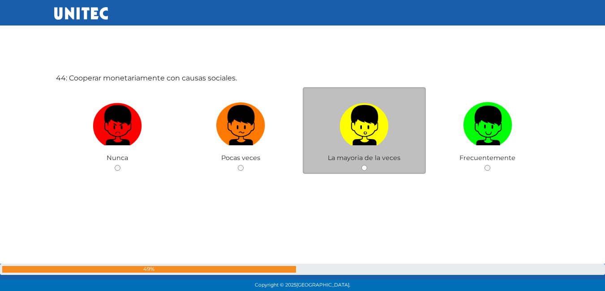
click at [363, 167] on input "radio" at bounding box center [364, 168] width 6 height 6
radio input "true"
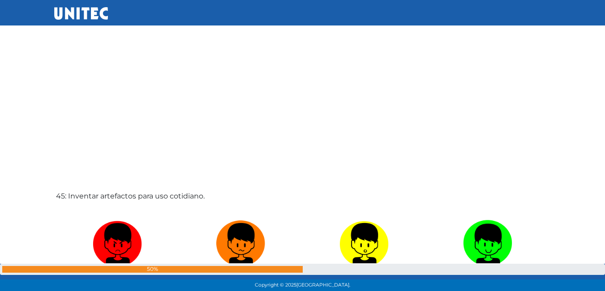
scroll to position [12799, 0]
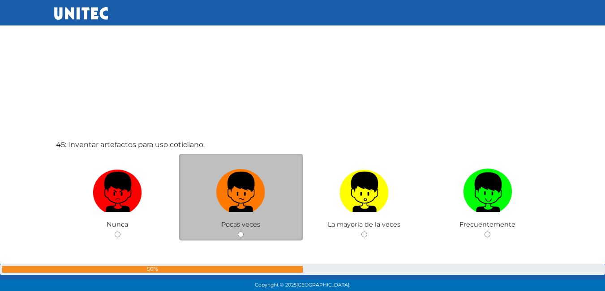
click at [238, 237] on input "radio" at bounding box center [241, 235] width 6 height 6
radio input "true"
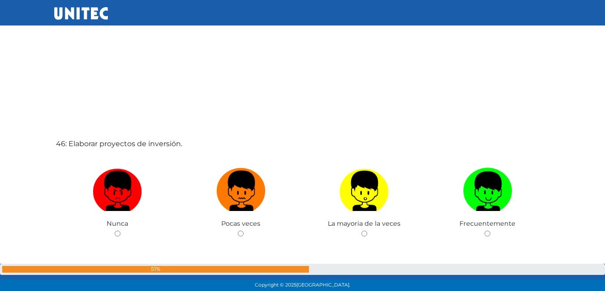
scroll to position [13107, 0]
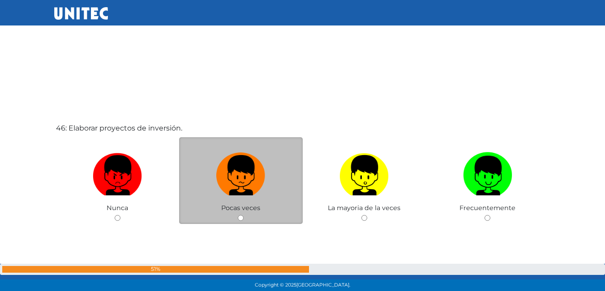
click at [241, 216] on input "radio" at bounding box center [241, 218] width 6 height 6
radio input "true"
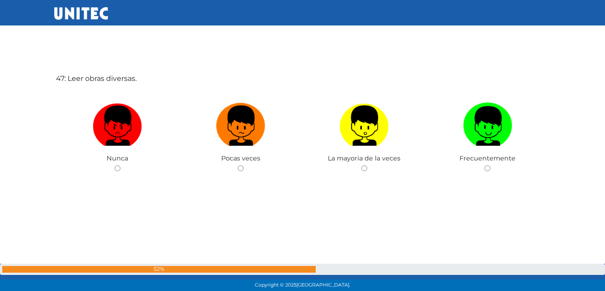
scroll to position [13449, 0]
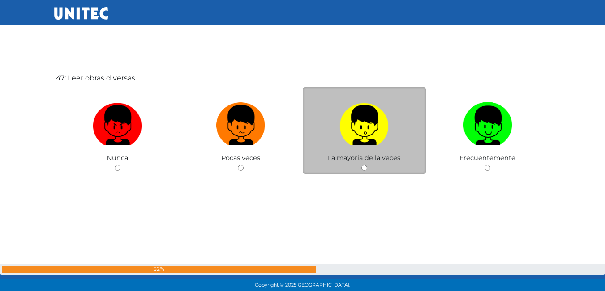
click at [362, 170] on input "radio" at bounding box center [364, 168] width 6 height 6
radio input "true"
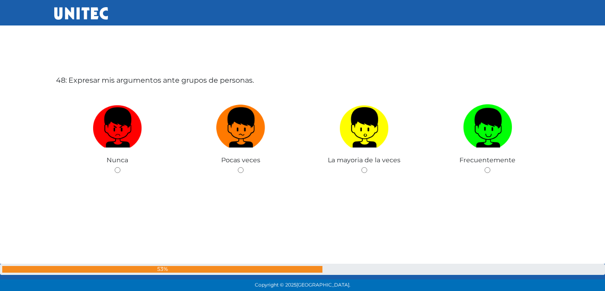
scroll to position [13740, 0]
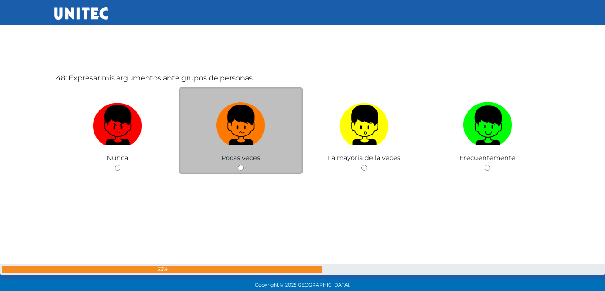
click at [239, 166] on input "radio" at bounding box center [241, 168] width 6 height 6
radio input "true"
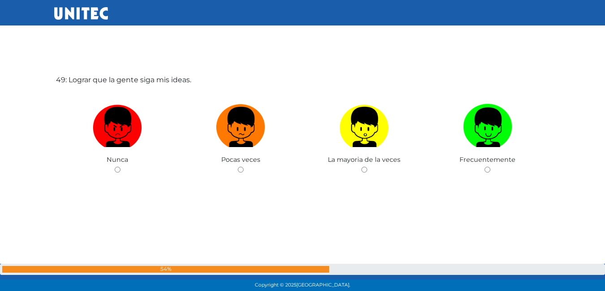
scroll to position [14032, 0]
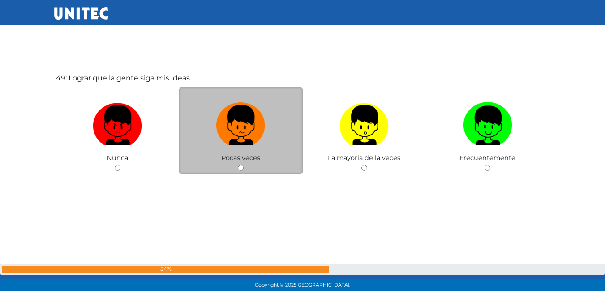
click at [239, 168] on input "radio" at bounding box center [241, 168] width 6 height 6
radio input "true"
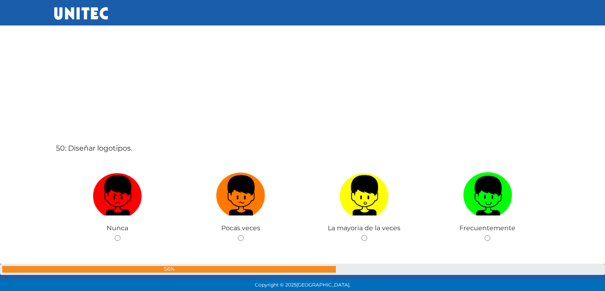
scroll to position [14258, 0]
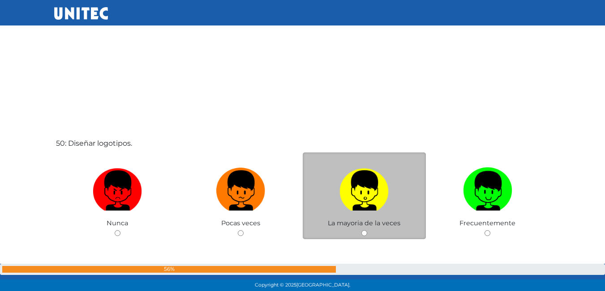
click at [364, 235] on input "radio" at bounding box center [364, 234] width 6 height 6
radio input "true"
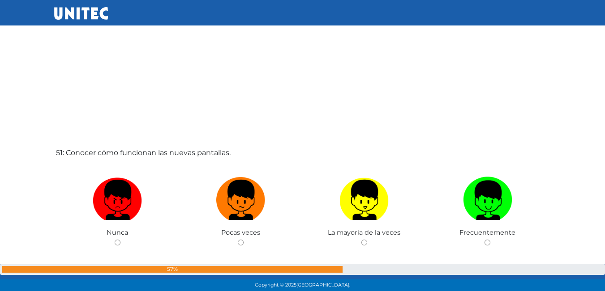
scroll to position [14555, 0]
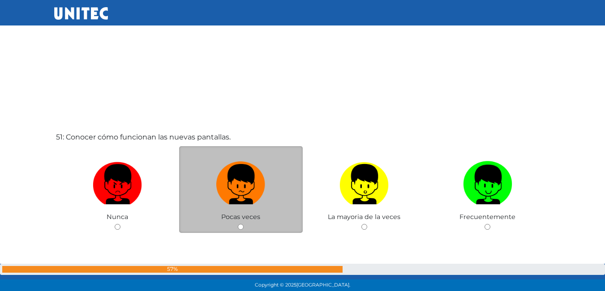
click at [241, 226] on input "radio" at bounding box center [241, 227] width 6 height 6
radio input "true"
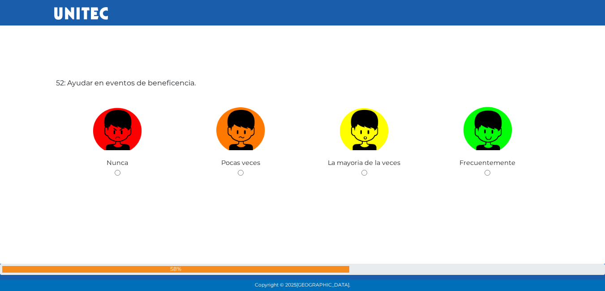
scroll to position [14906, 0]
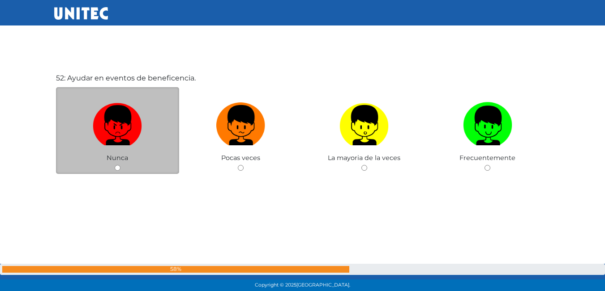
drag, startPoint x: 120, startPoint y: 168, endPoint x: 128, endPoint y: 172, distance: 9.0
click at [128, 172] on div "Nunca" at bounding box center [118, 130] width 124 height 87
click at [119, 167] on input "radio" at bounding box center [118, 168] width 6 height 6
radio input "true"
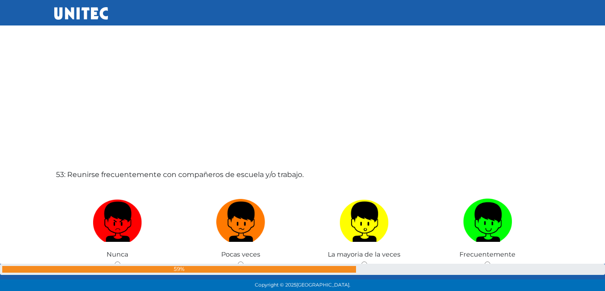
scroll to position [15156, 0]
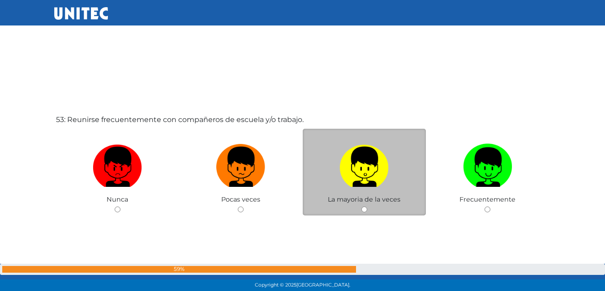
click at [364, 211] on input "radio" at bounding box center [364, 210] width 6 height 6
radio input "true"
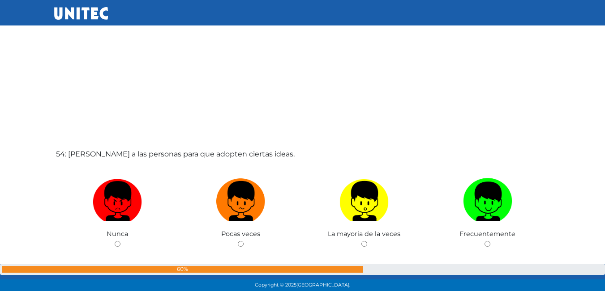
scroll to position [15458, 0]
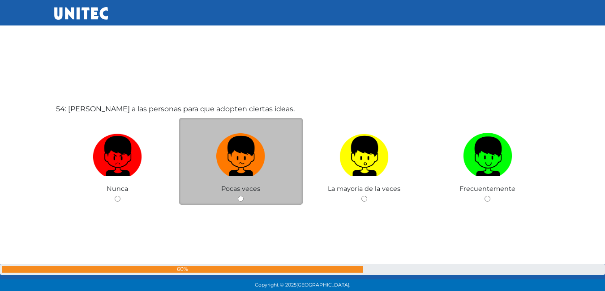
click at [240, 199] on input "radio" at bounding box center [241, 199] width 6 height 6
radio input "true"
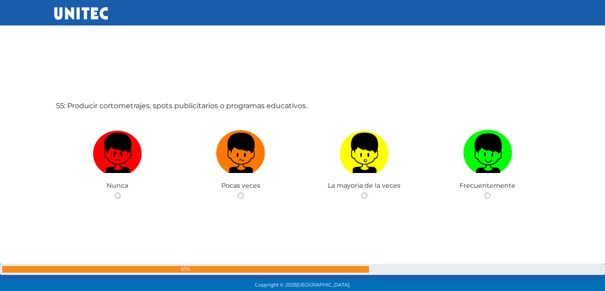
scroll to position [15755, 0]
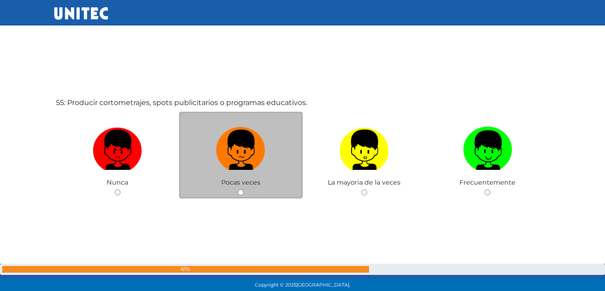
click at [238, 192] on input "radio" at bounding box center [241, 193] width 6 height 6
radio input "true"
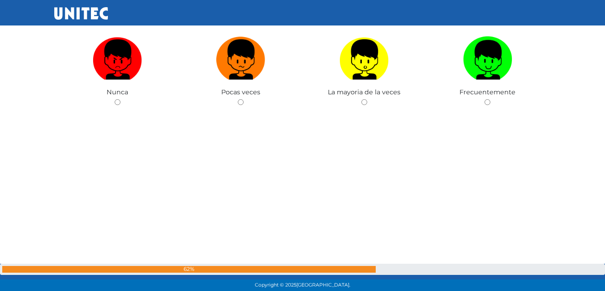
scroll to position [16117, 0]
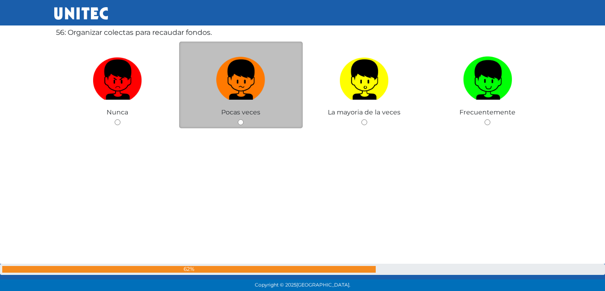
click at [239, 122] on input "radio" at bounding box center [241, 123] width 6 height 6
radio input "true"
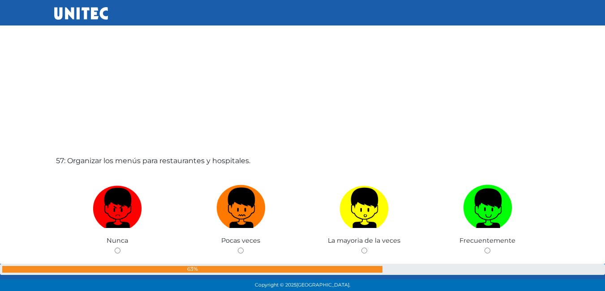
scroll to position [16363, 0]
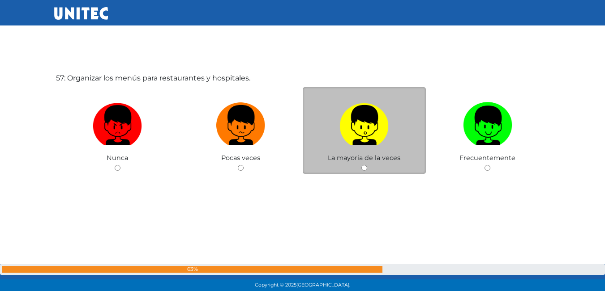
click at [362, 168] on input "radio" at bounding box center [364, 168] width 6 height 6
radio input "true"
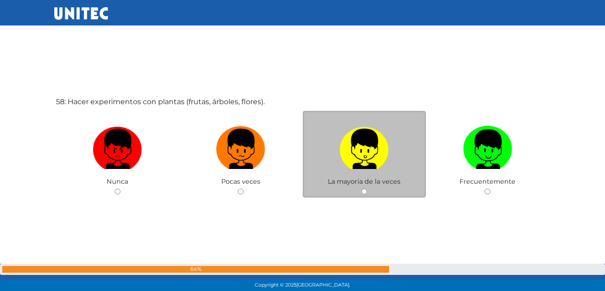
scroll to position [16654, 0]
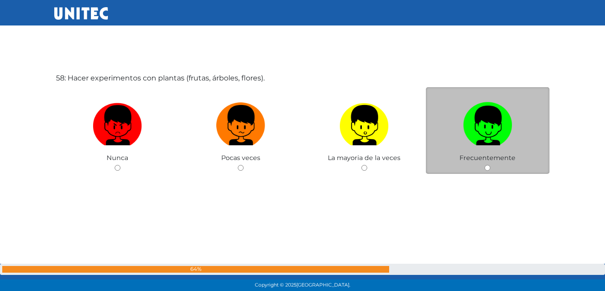
click at [487, 169] on input "radio" at bounding box center [487, 168] width 6 height 6
radio input "true"
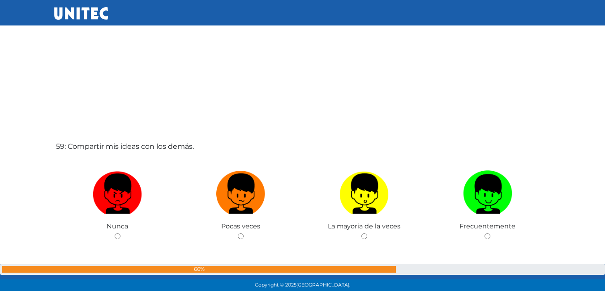
scroll to position [16878, 0]
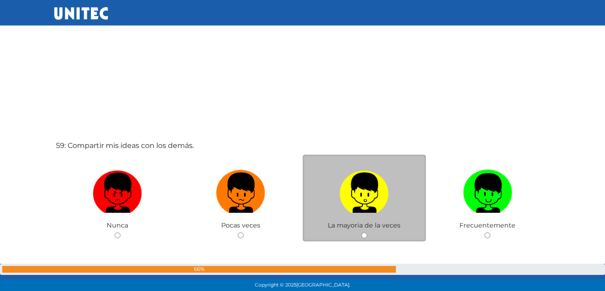
click at [366, 234] on input "radio" at bounding box center [364, 236] width 6 height 6
radio input "true"
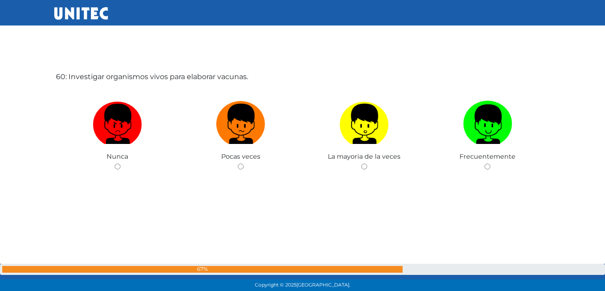
scroll to position [17222, 0]
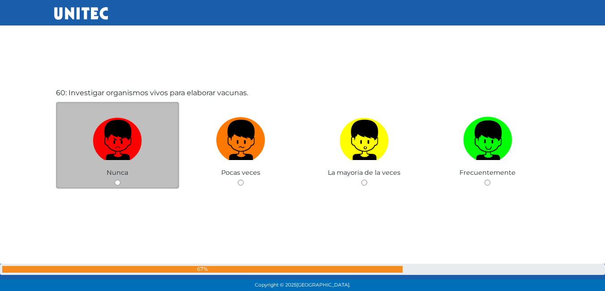
click at [121, 179] on div "Nunca" at bounding box center [118, 145] width 124 height 87
click at [117, 183] on input "radio" at bounding box center [118, 183] width 6 height 6
radio input "true"
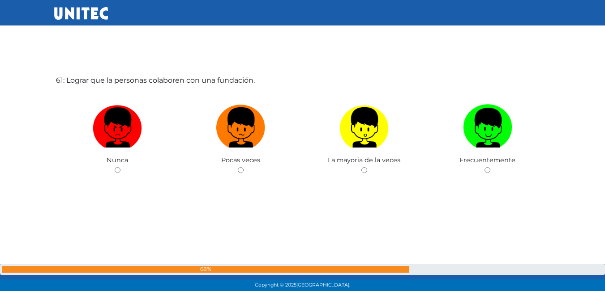
scroll to position [17528, 0]
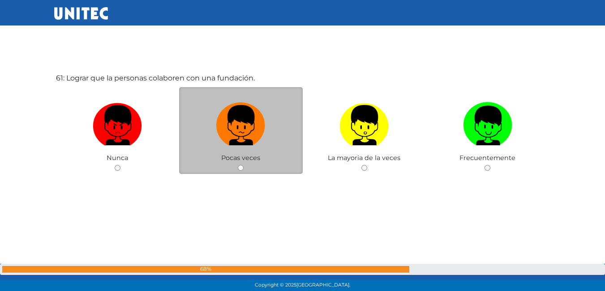
click at [241, 171] on div "Pocas veces" at bounding box center [241, 130] width 124 height 87
click at [240, 165] on div "Pocas veces" at bounding box center [241, 130] width 124 height 87
click at [240, 167] on input "radio" at bounding box center [241, 168] width 6 height 6
radio input "true"
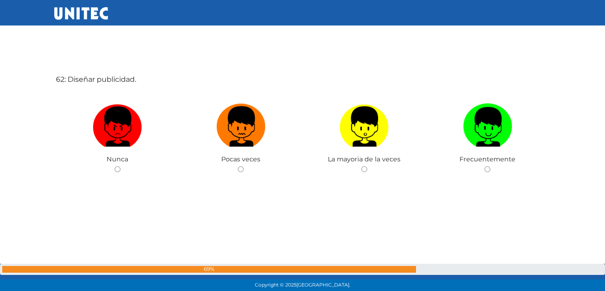
scroll to position [17820, 0]
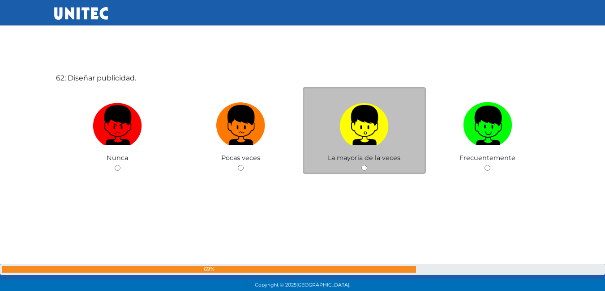
click at [363, 168] on input "radio" at bounding box center [364, 168] width 6 height 6
radio input "true"
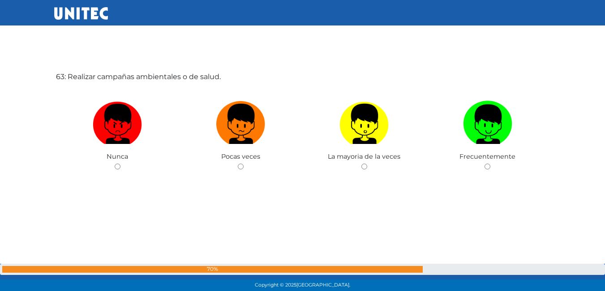
scroll to position [18120, 0]
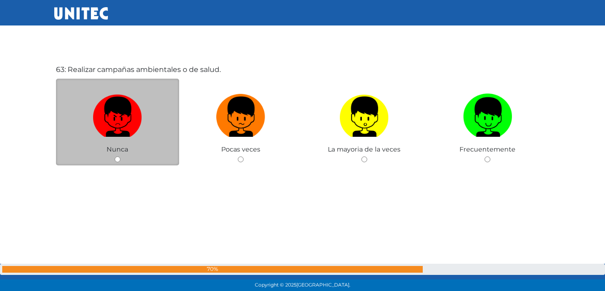
click at [115, 159] on input "radio" at bounding box center [118, 160] width 6 height 6
radio input "true"
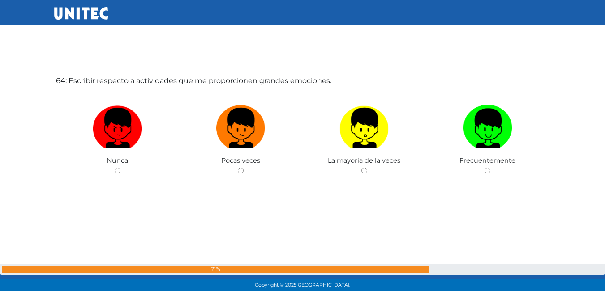
scroll to position [18403, 0]
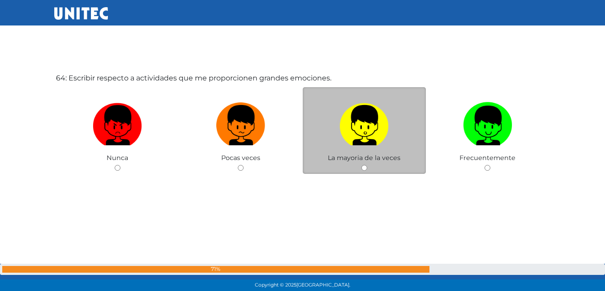
click at [366, 169] on input "radio" at bounding box center [364, 168] width 6 height 6
radio input "true"
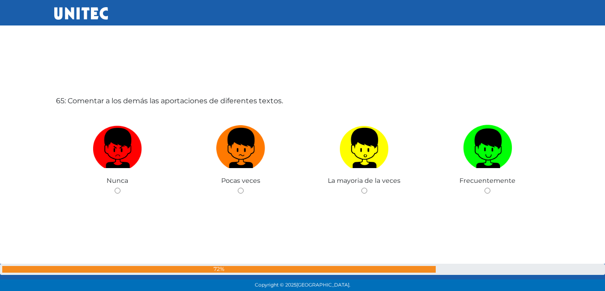
click at [129, 198] on div "65: Comentar a los demás las aportaciones de diferentes textos. Nunca Pocas vec…" at bounding box center [302, 168] width 497 height 291
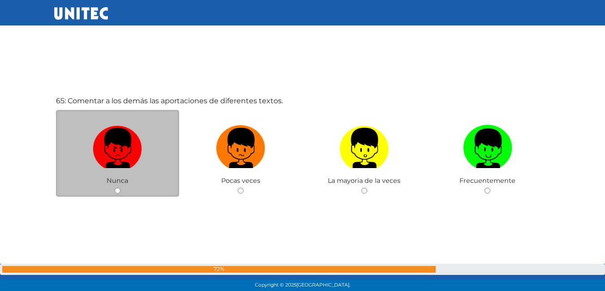
click at [120, 191] on div "Nunca" at bounding box center [118, 153] width 124 height 87
click at [119, 189] on input "radio" at bounding box center [118, 191] width 6 height 6
radio input "true"
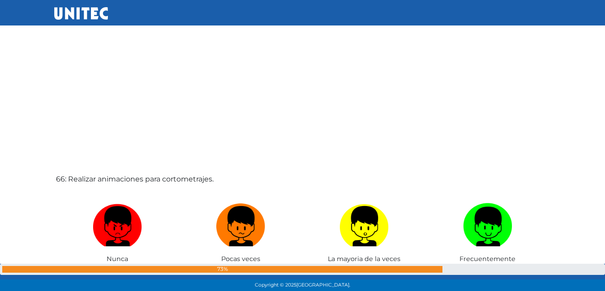
scroll to position [18941, 0]
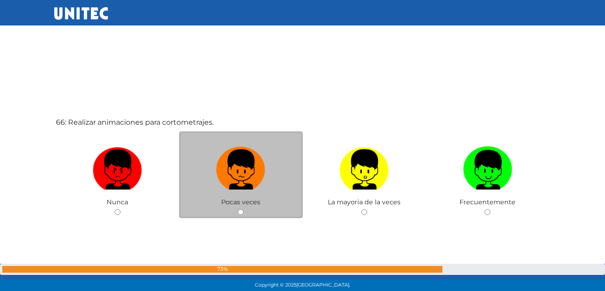
click at [242, 215] on input "radio" at bounding box center [241, 212] width 6 height 6
radio input "true"
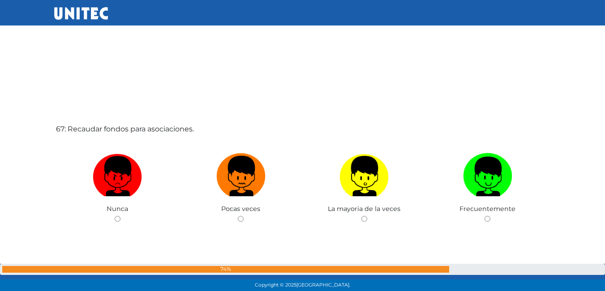
scroll to position [19241, 0]
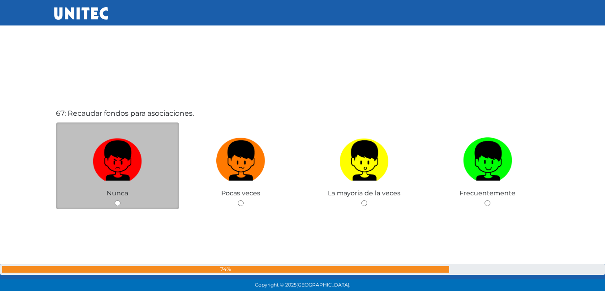
drag, startPoint x: 128, startPoint y: 204, endPoint x: 124, endPoint y: 207, distance: 5.1
click at [128, 204] on div "Nunca" at bounding box center [118, 166] width 124 height 87
click at [118, 203] on input "radio" at bounding box center [118, 204] width 6 height 6
radio input "true"
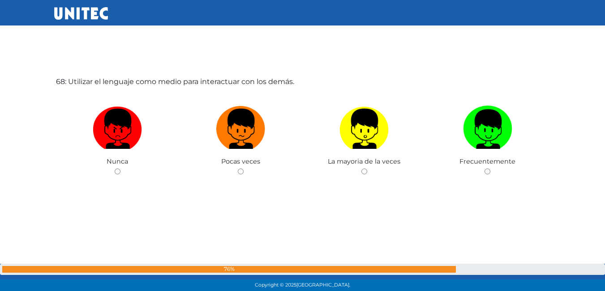
scroll to position [19568, 0]
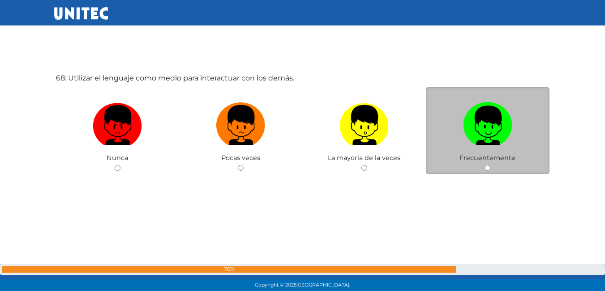
click at [487, 166] on input "radio" at bounding box center [487, 168] width 6 height 6
radio input "true"
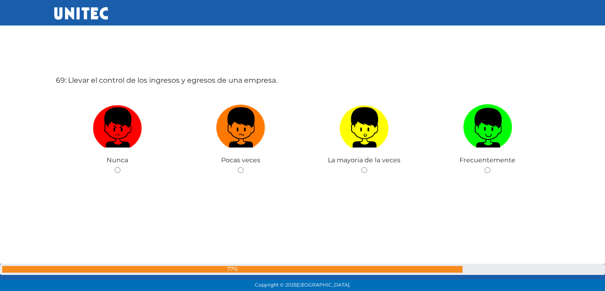
scroll to position [19860, 0]
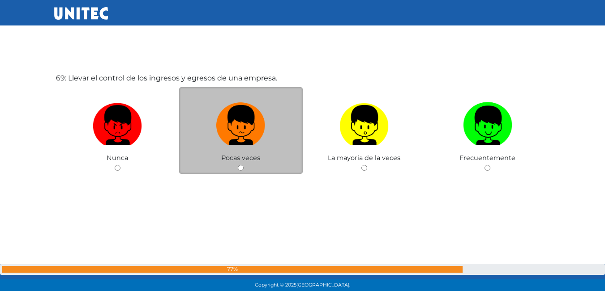
click at [238, 167] on input "radio" at bounding box center [241, 168] width 6 height 6
radio input "true"
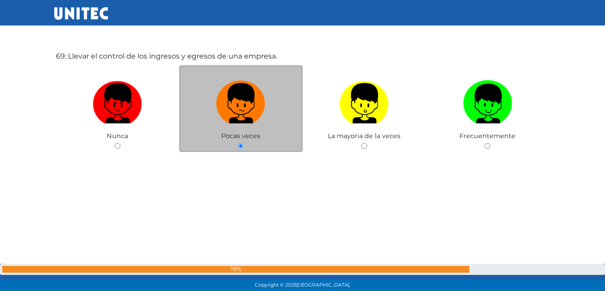
scroll to position [20104, 0]
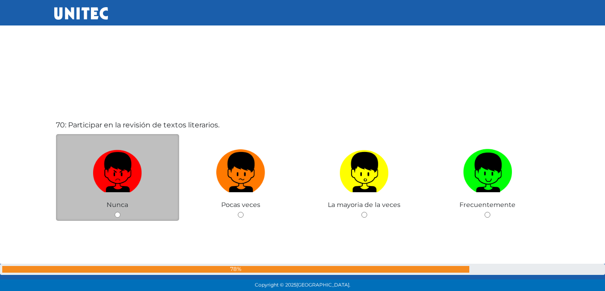
click at [119, 216] on input "radio" at bounding box center [118, 215] width 6 height 6
radio input "true"
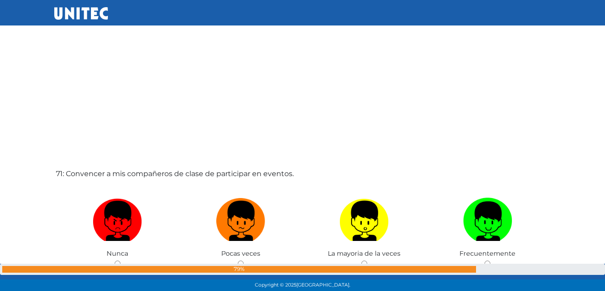
scroll to position [20362, 0]
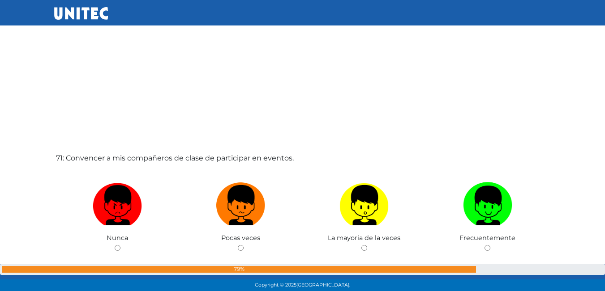
click at [238, 248] on input "radio" at bounding box center [241, 248] width 6 height 6
radio input "true"
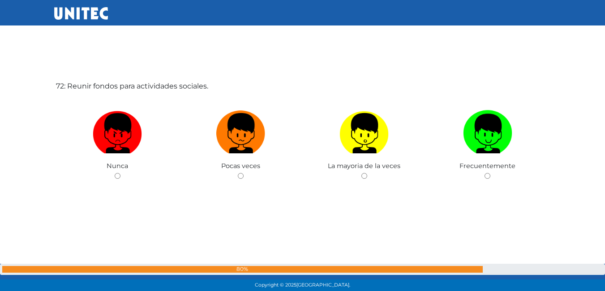
scroll to position [20734, 0]
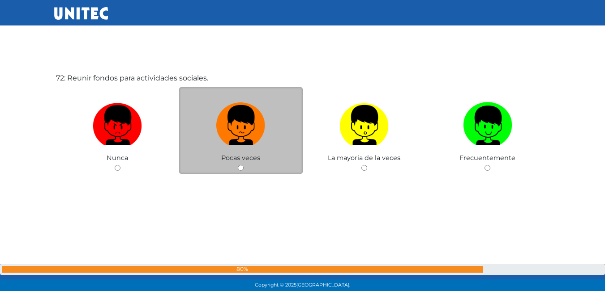
click at [237, 170] on div "Pocas veces" at bounding box center [241, 130] width 124 height 87
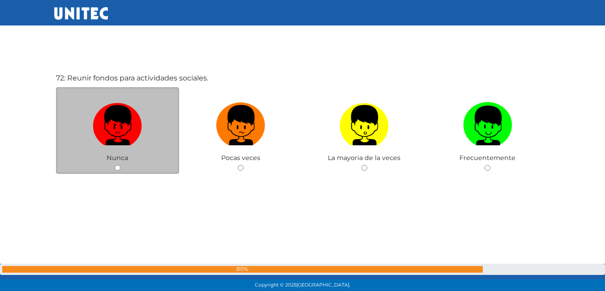
click at [120, 166] on div "Nunca" at bounding box center [118, 130] width 124 height 87
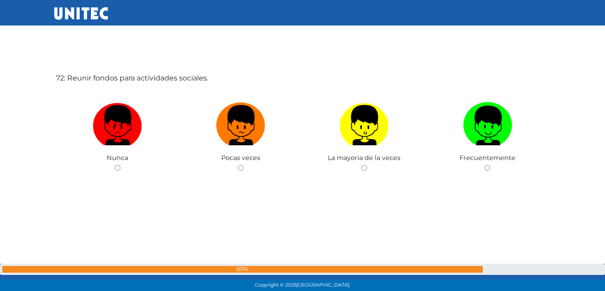
drag, startPoint x: 116, startPoint y: 168, endPoint x: 141, endPoint y: 182, distance: 28.3
click at [141, 182] on div "72: Reunir fondos para actividades sociales. Nunca Pocas veces La mayoria de la…" at bounding box center [302, 145] width 497 height 291
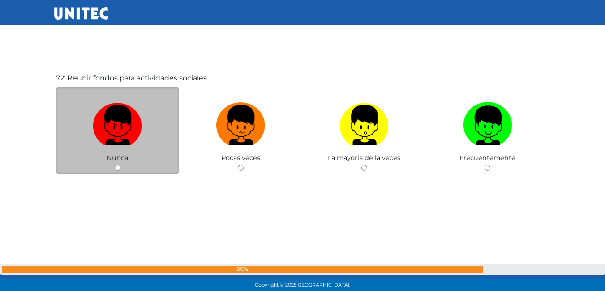
click at [118, 165] on input "radio" at bounding box center [118, 168] width 6 height 6
radio input "true"
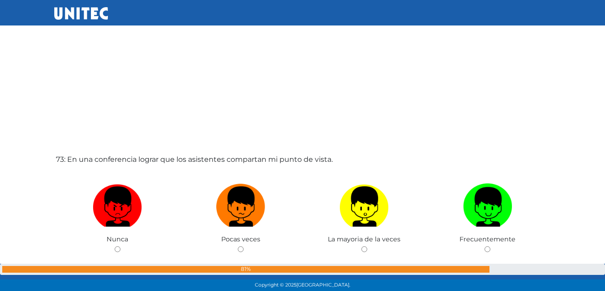
scroll to position [20959, 0]
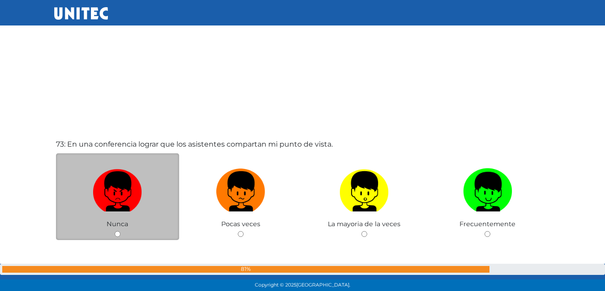
click at [117, 235] on input "radio" at bounding box center [118, 234] width 6 height 6
radio input "true"
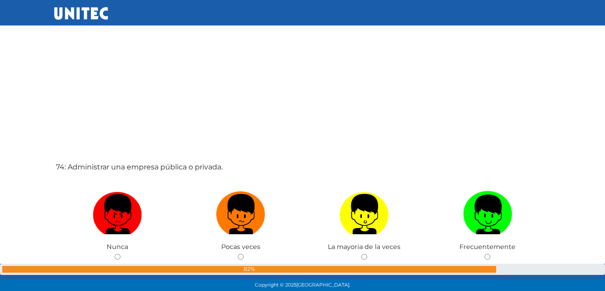
scroll to position [21272, 0]
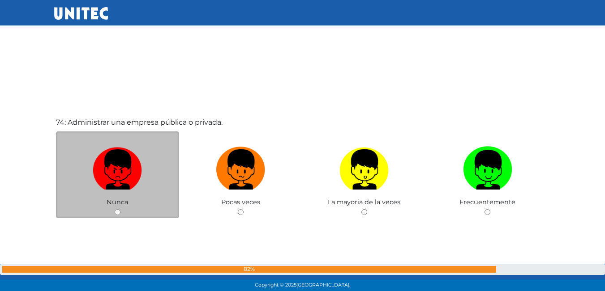
click at [119, 211] on input "radio" at bounding box center [118, 212] width 6 height 6
radio input "true"
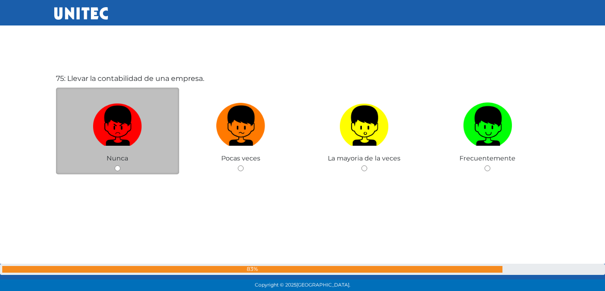
scroll to position [21608, 0]
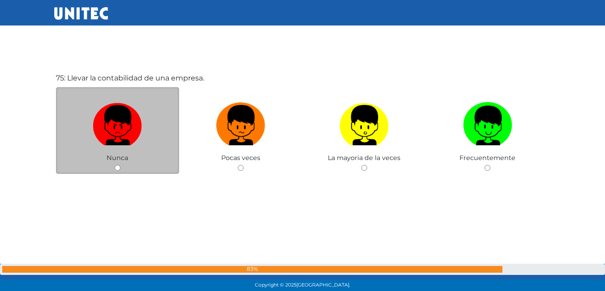
click at [119, 167] on input "radio" at bounding box center [118, 168] width 6 height 6
radio input "true"
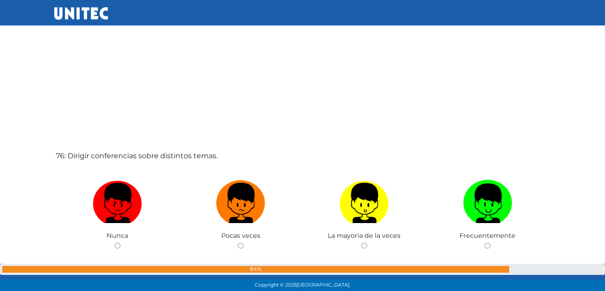
scroll to position [21866, 0]
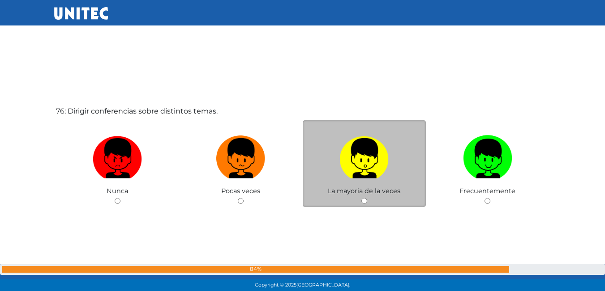
click at [365, 199] on input "radio" at bounding box center [364, 201] width 6 height 6
radio input "true"
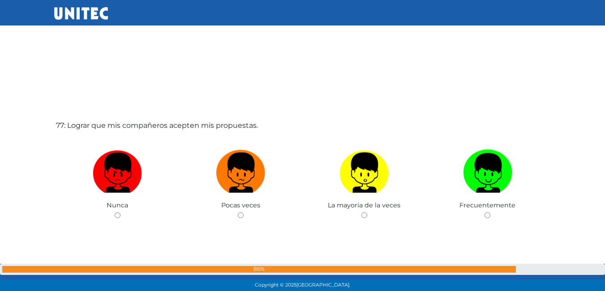
scroll to position [22180, 0]
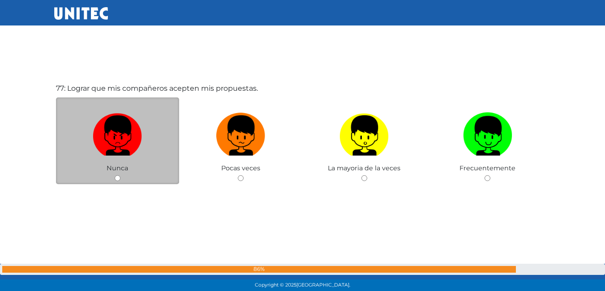
click at [118, 178] on input "radio" at bounding box center [118, 178] width 6 height 6
radio input "true"
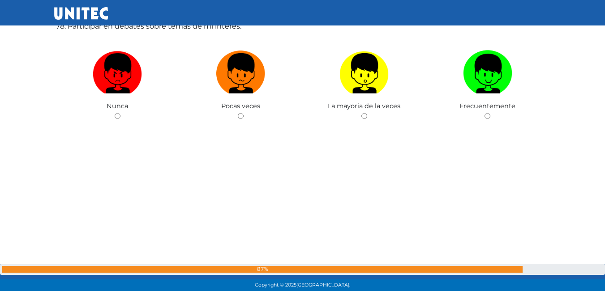
scroll to position [22527, 0]
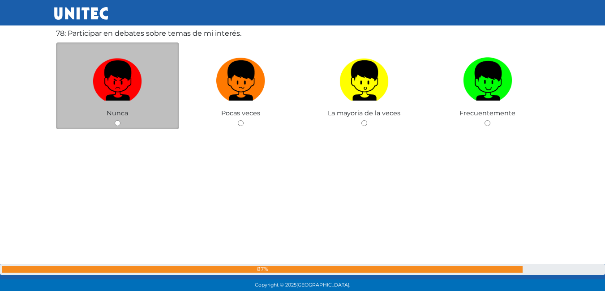
click at [119, 122] on input "radio" at bounding box center [118, 123] width 6 height 6
radio input "true"
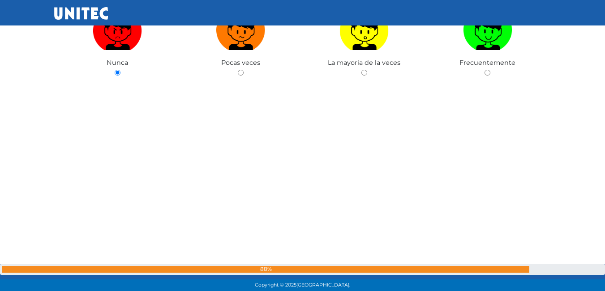
scroll to position [22486, 0]
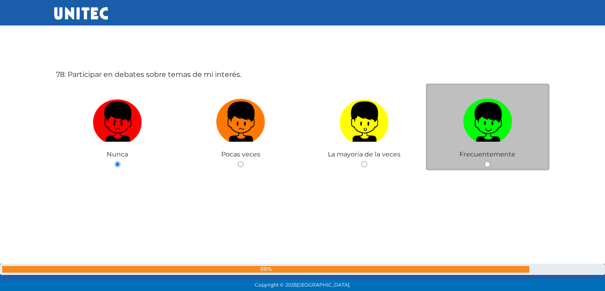
click at [486, 167] on input "radio" at bounding box center [487, 165] width 6 height 6
radio input "true"
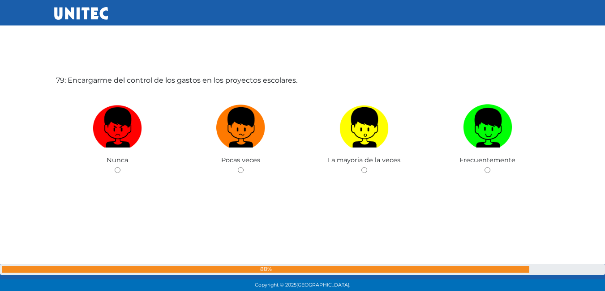
scroll to position [22774, 0]
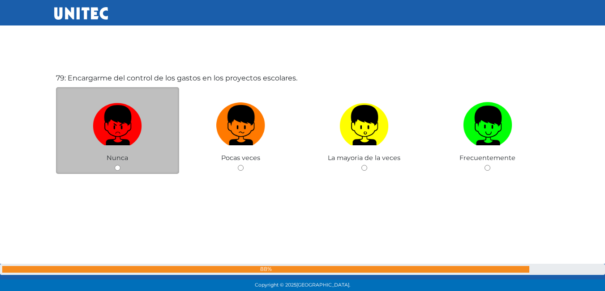
click at [115, 171] on input "radio" at bounding box center [118, 168] width 6 height 6
radio input "true"
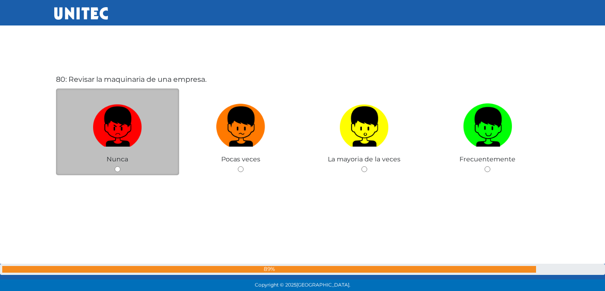
scroll to position [23065, 0]
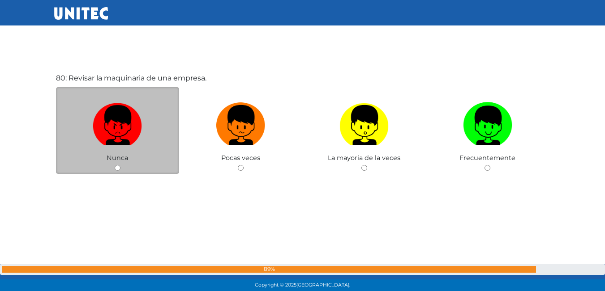
click at [117, 169] on input "radio" at bounding box center [118, 168] width 6 height 6
radio input "true"
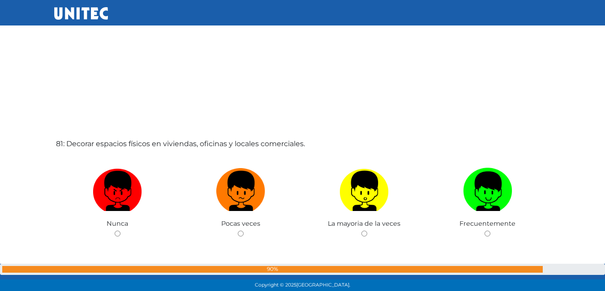
scroll to position [23291, 0]
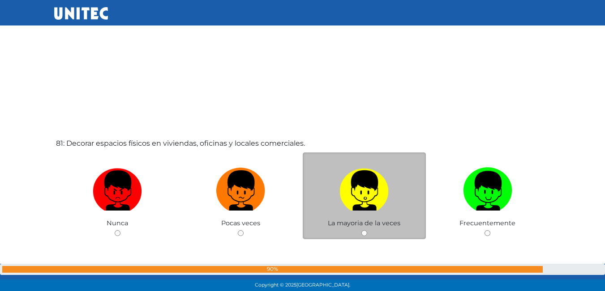
click at [363, 236] on input "radio" at bounding box center [364, 234] width 6 height 6
radio input "true"
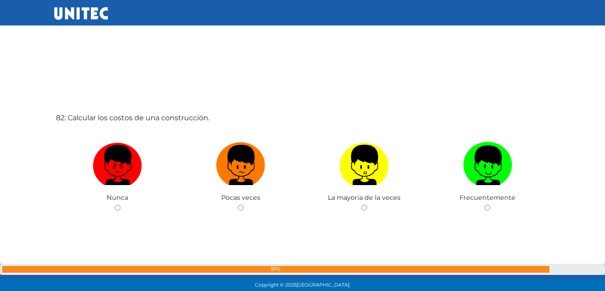
scroll to position [23648, 0]
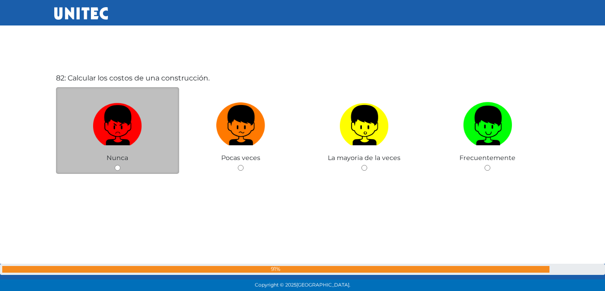
click at [116, 168] on input "radio" at bounding box center [118, 168] width 6 height 6
radio input "true"
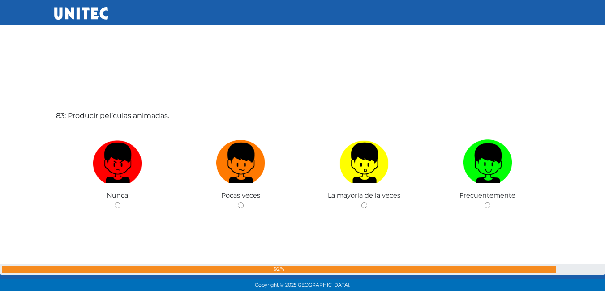
scroll to position [23917, 0]
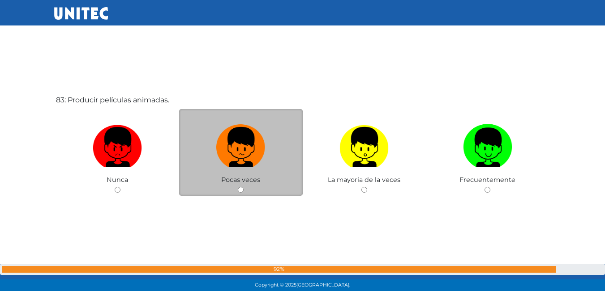
click at [241, 189] on input "radio" at bounding box center [241, 190] width 6 height 6
radio input "true"
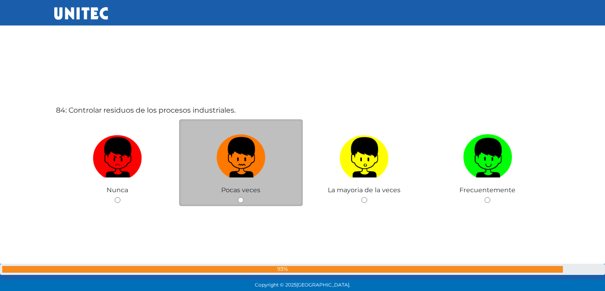
scroll to position [24214, 0]
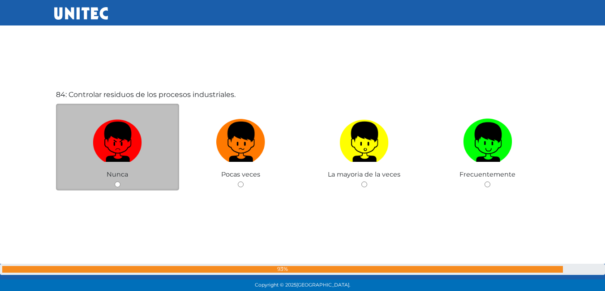
click at [118, 185] on input "radio" at bounding box center [118, 185] width 6 height 6
radio input "true"
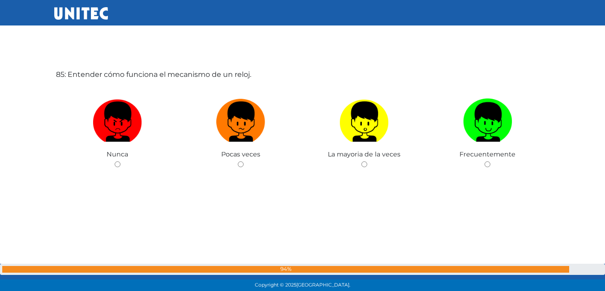
scroll to position [24527, 0]
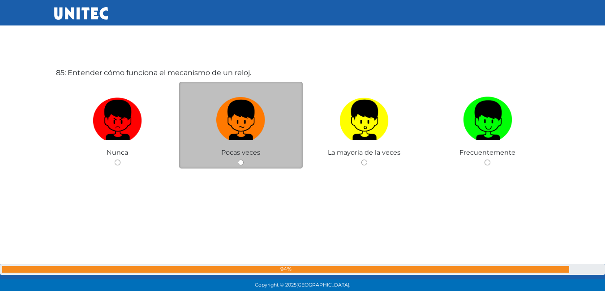
click at [239, 162] on input "radio" at bounding box center [241, 163] width 6 height 6
radio input "true"
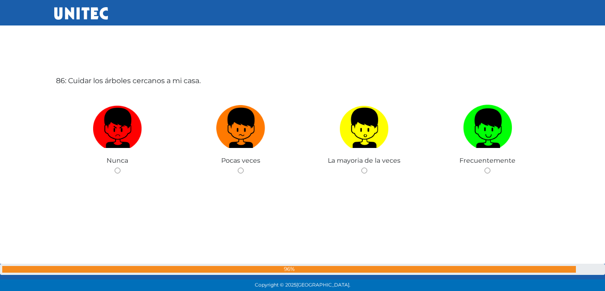
scroll to position [24813, 0]
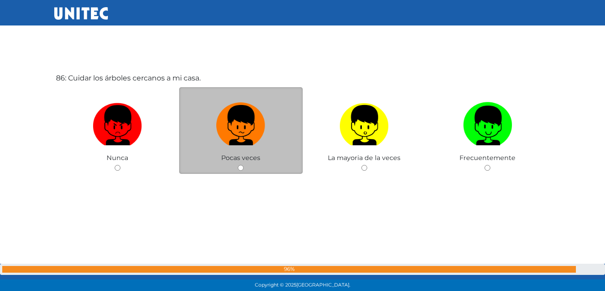
click at [241, 164] on div "Pocas veces" at bounding box center [241, 130] width 124 height 87
click at [241, 168] on input "radio" at bounding box center [241, 168] width 6 height 6
radio input "true"
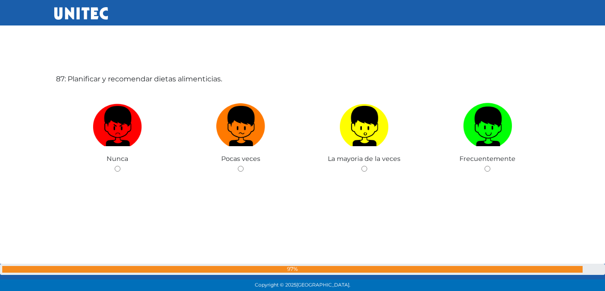
scroll to position [25105, 0]
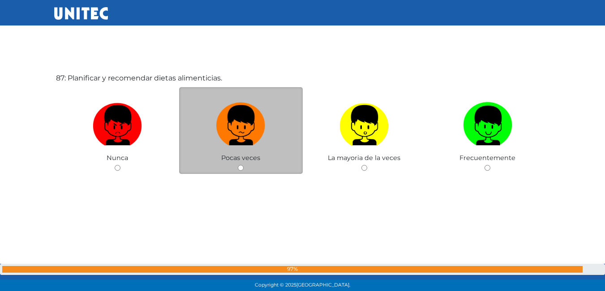
click at [239, 168] on input "radio" at bounding box center [241, 168] width 6 height 6
radio input "true"
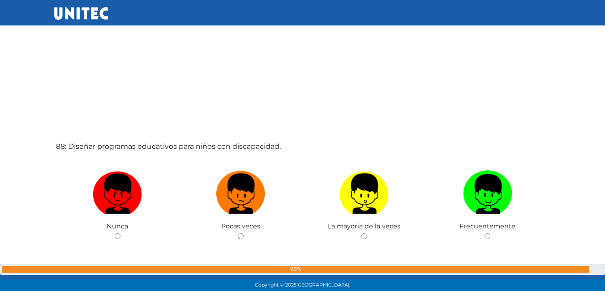
scroll to position [25328, 0]
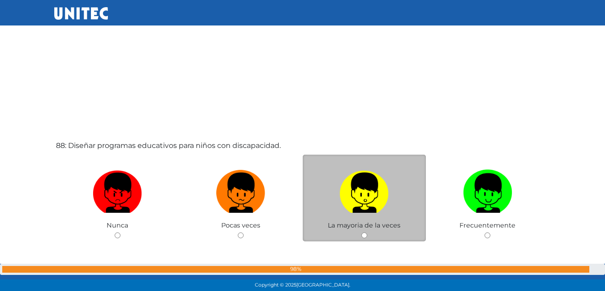
click at [365, 237] on input "radio" at bounding box center [364, 236] width 6 height 6
radio input "true"
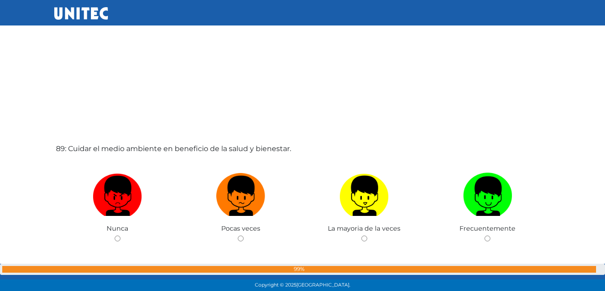
scroll to position [25632, 0]
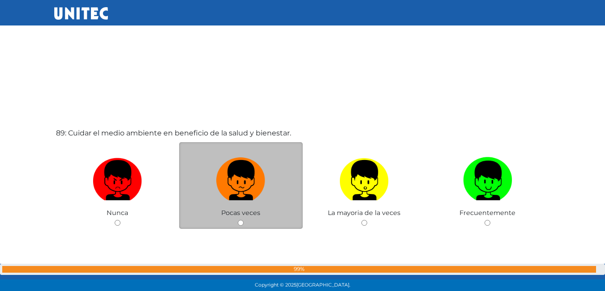
click at [239, 220] on div "Pocas veces" at bounding box center [241, 185] width 124 height 87
click at [241, 225] on input "radio" at bounding box center [241, 223] width 6 height 6
radio input "true"
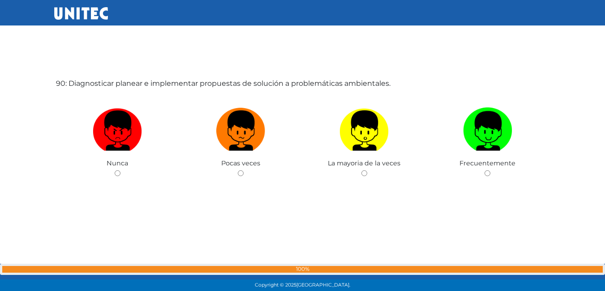
scroll to position [25979, 0]
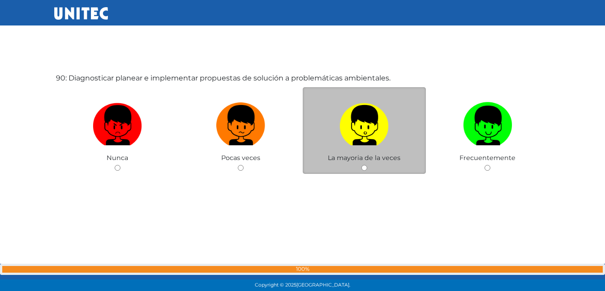
click at [363, 170] on input "radio" at bounding box center [364, 168] width 6 height 6
radio input "true"
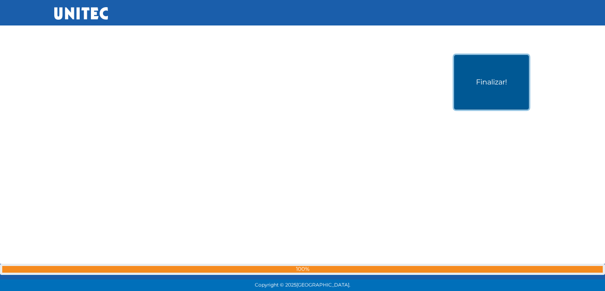
click at [475, 87] on button "Finalizar!" at bounding box center [491, 82] width 75 height 55
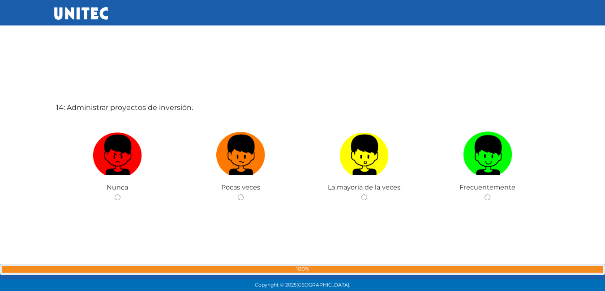
scroll to position [3804, 0]
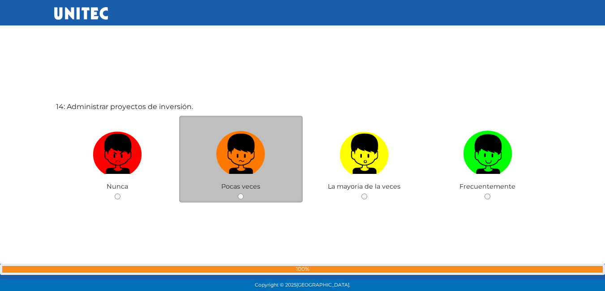
click at [240, 197] on input "radio" at bounding box center [241, 197] width 6 height 6
radio input "true"
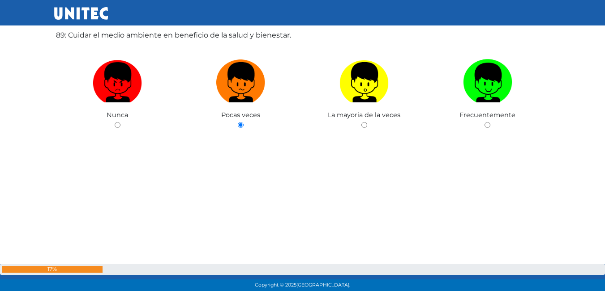
scroll to position [26288, 0]
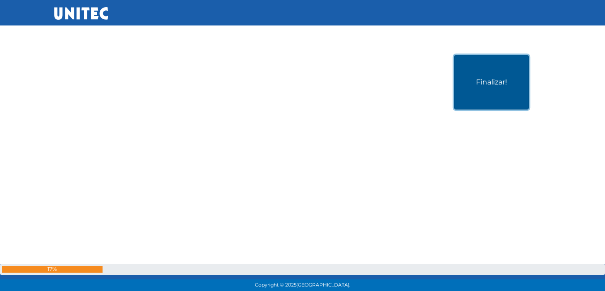
click at [503, 89] on button "Finalizar!" at bounding box center [491, 82] width 75 height 55
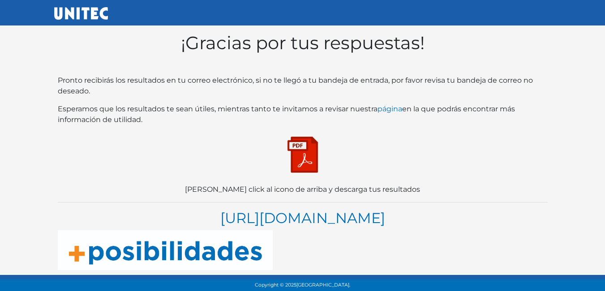
click at [312, 156] on img at bounding box center [302, 154] width 45 height 45
